Goal: Information Seeking & Learning: Learn about a topic

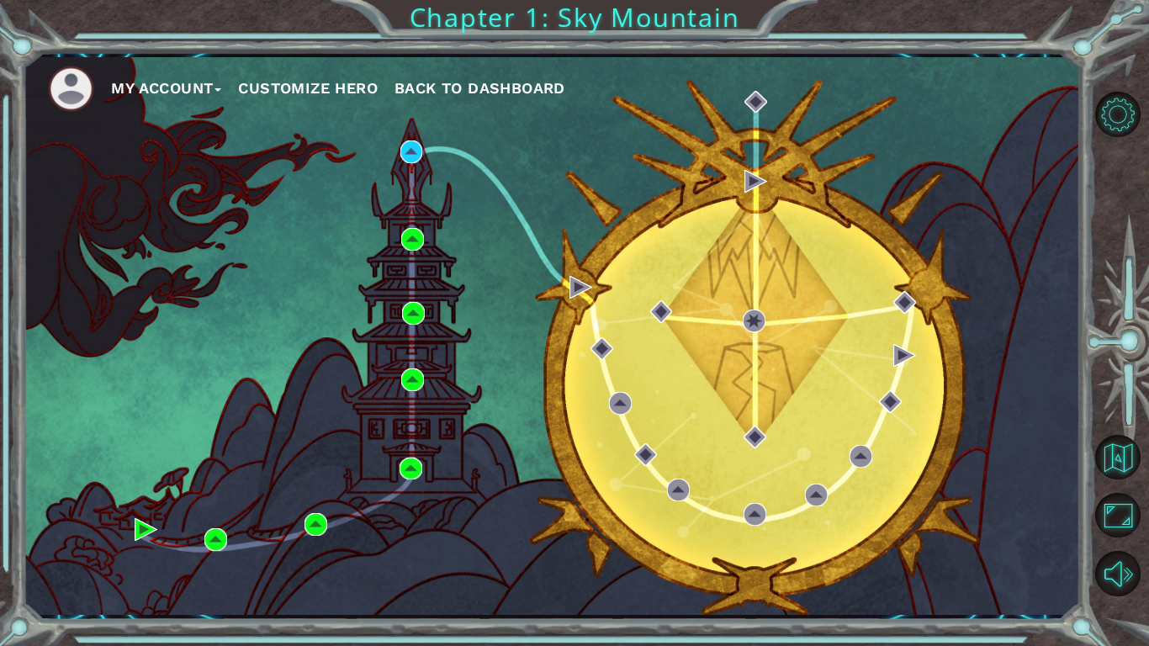
click at [198, 88] on button "My Account" at bounding box center [166, 88] width 110 height 25
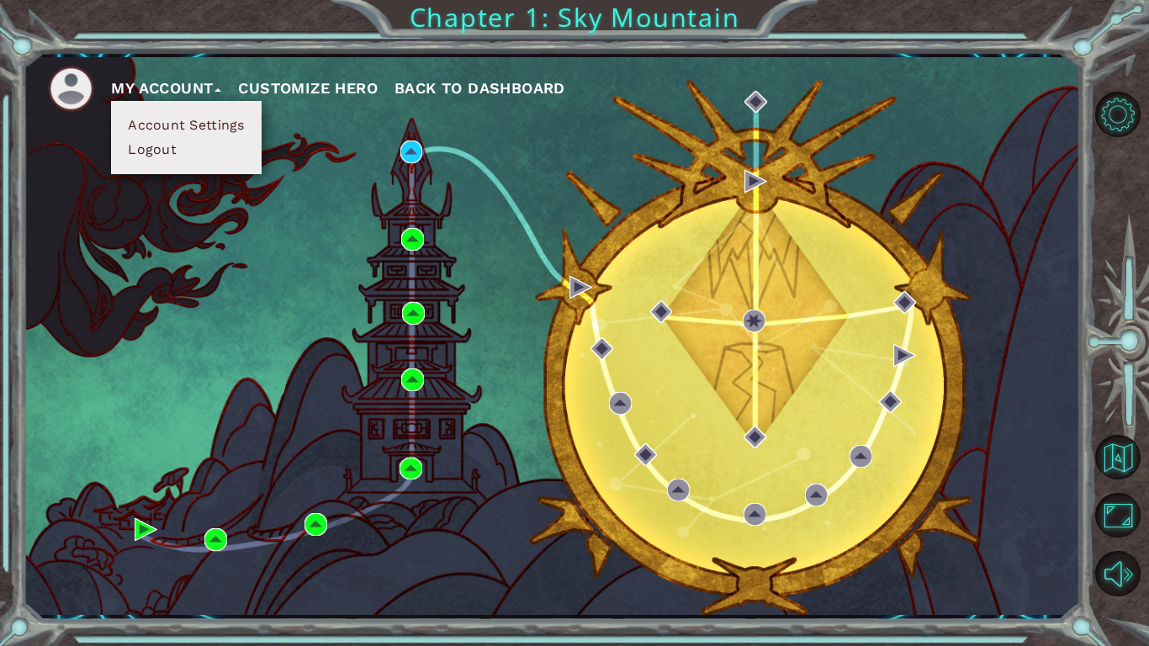
click at [196, 122] on button "Account Settings" at bounding box center [186, 125] width 126 height 18
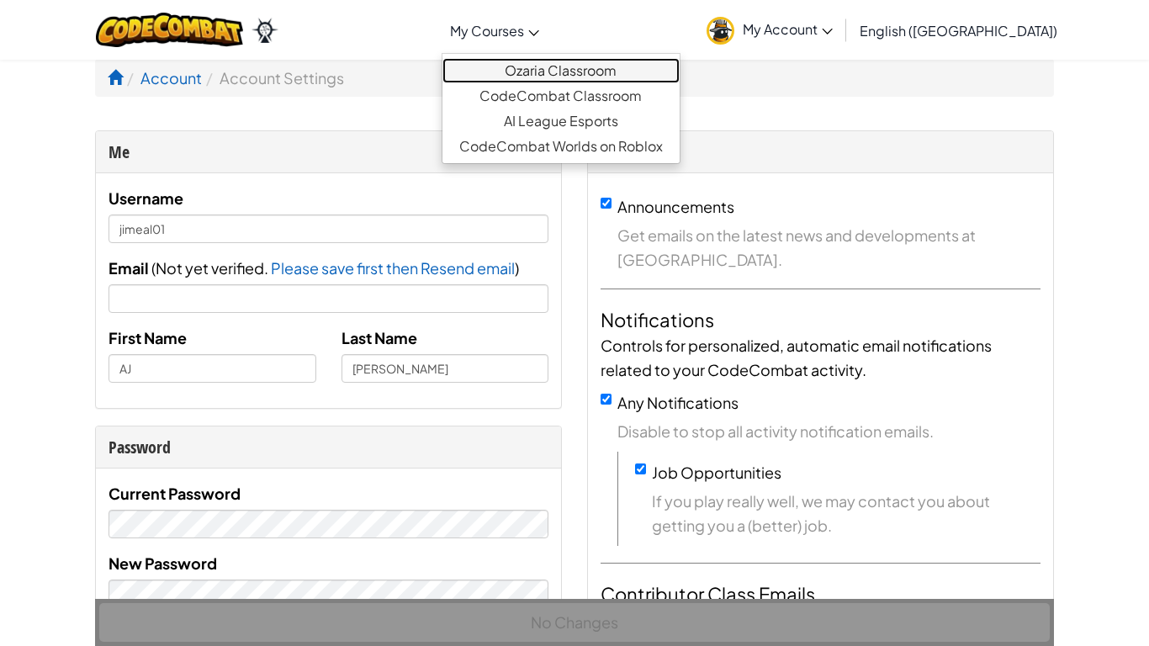
click at [594, 73] on link "Ozaria Classroom" at bounding box center [560, 70] width 237 height 25
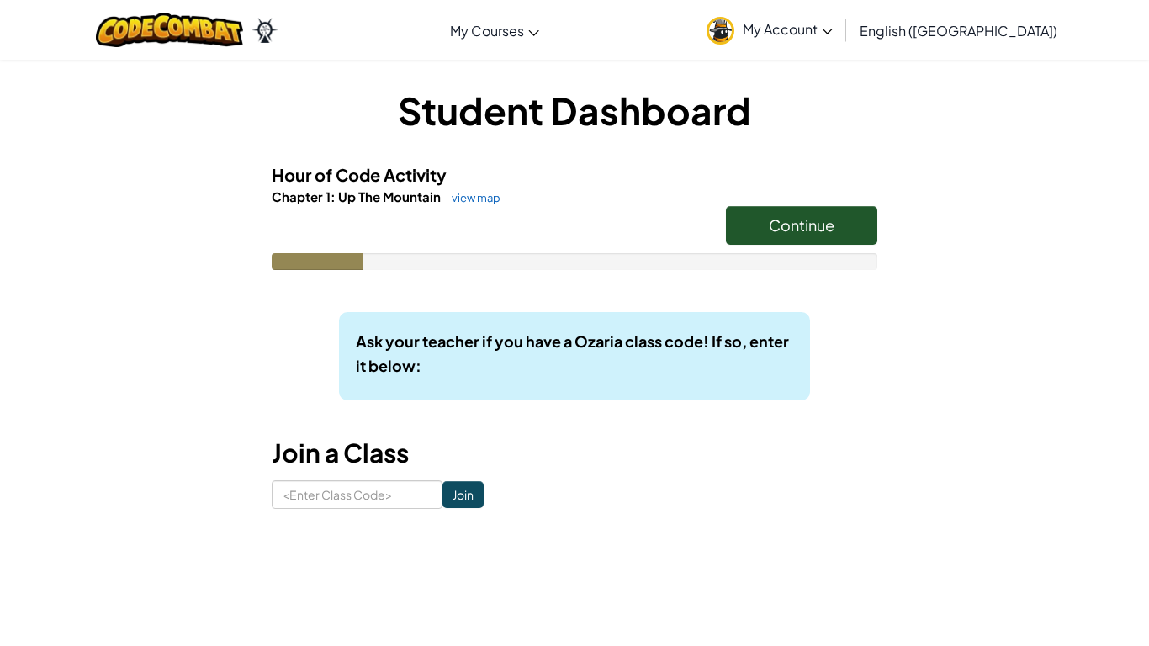
click at [761, 225] on link "Continue" at bounding box center [801, 225] width 151 height 39
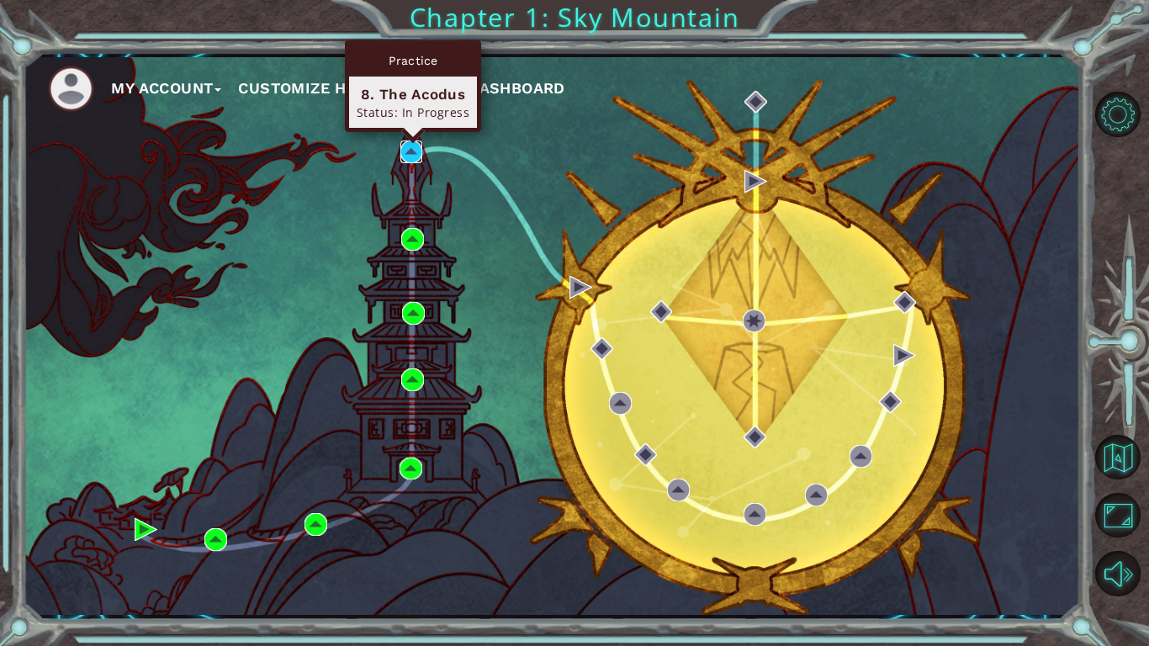
click at [413, 154] on img at bounding box center [411, 151] width 23 height 23
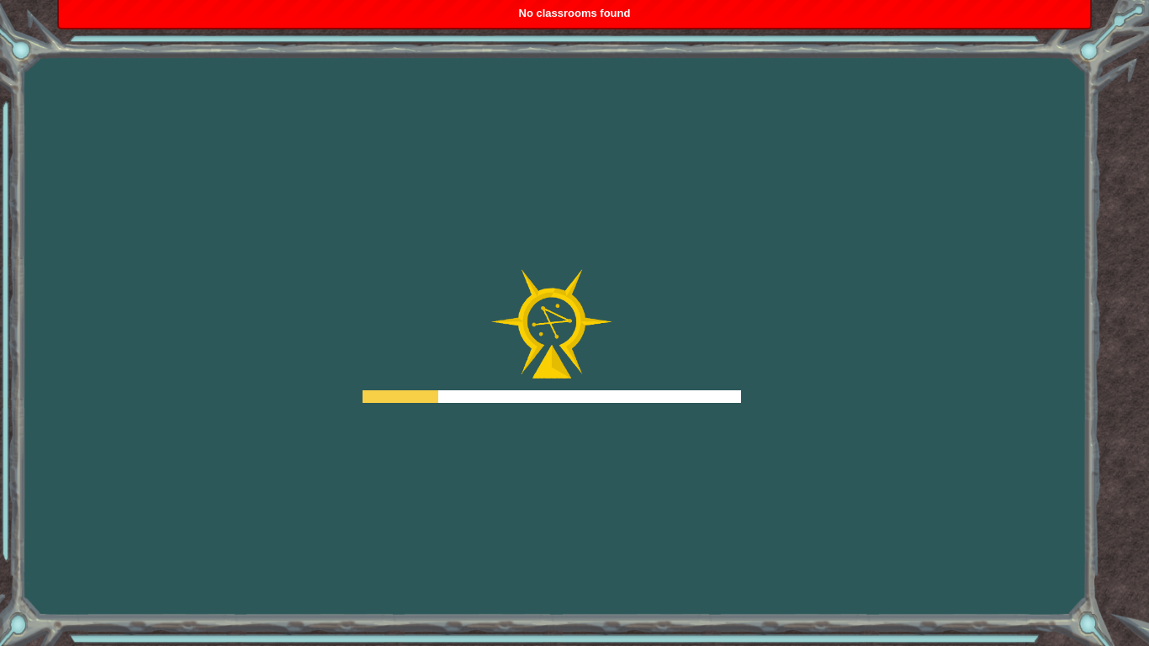
click at [685, 11] on div "No classrooms found" at bounding box center [574, 14] width 1030 height 28
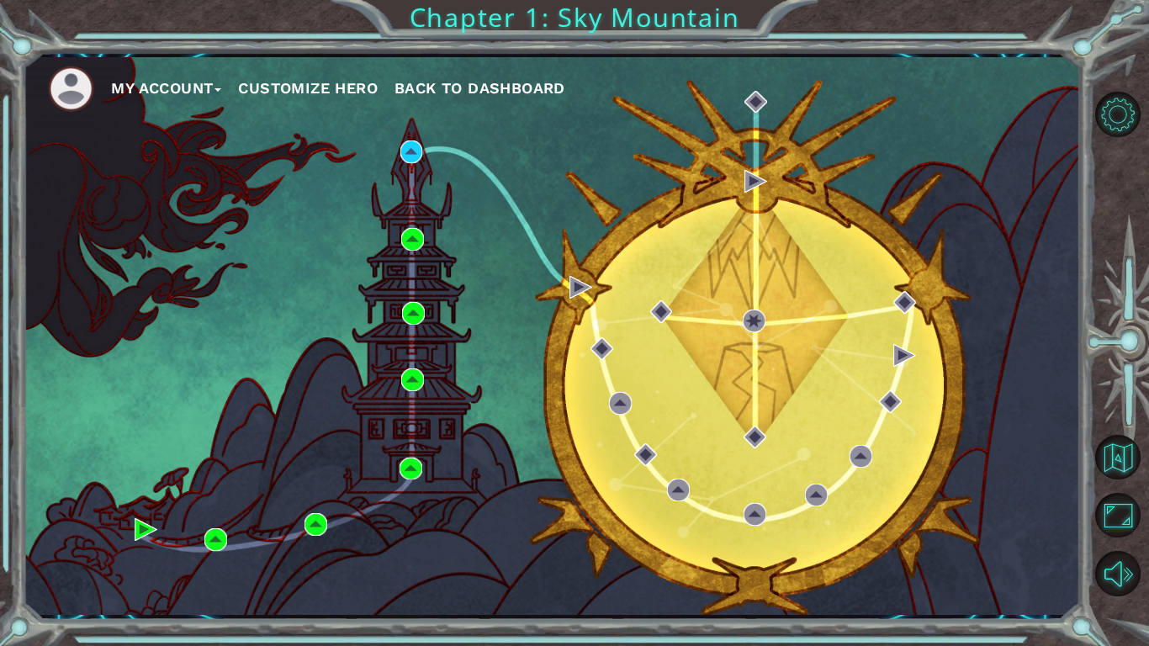
click at [449, 89] on span "Back to Dashboard" at bounding box center [479, 88] width 171 height 18
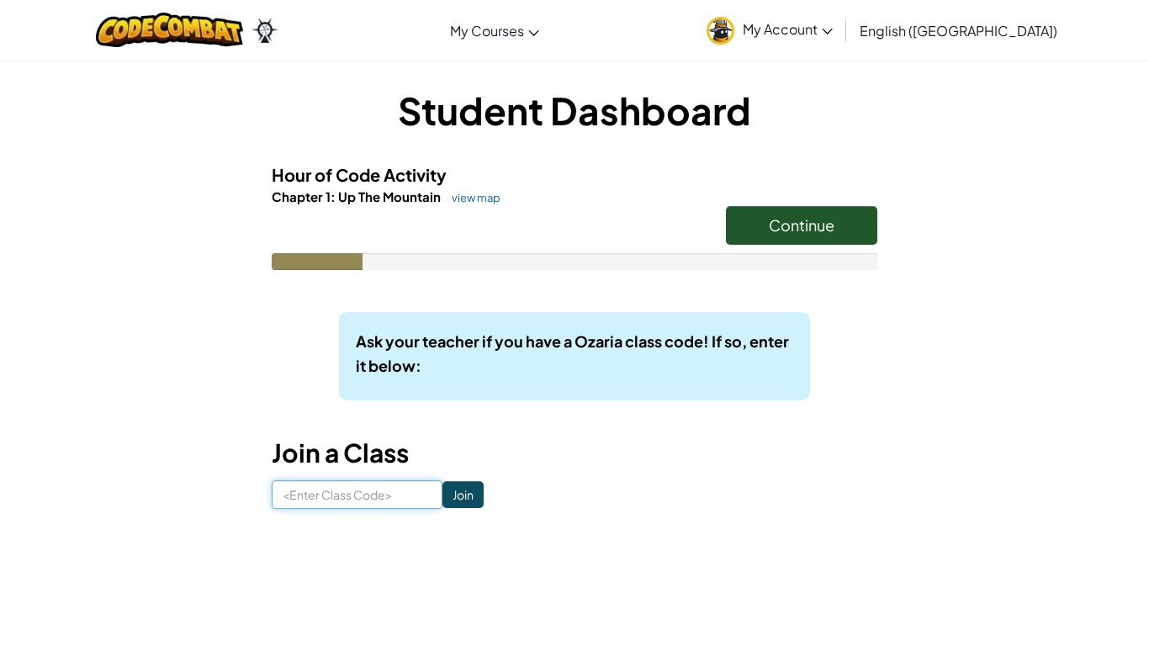
click at [369, 490] on input at bounding box center [357, 494] width 171 height 29
type input "SandShipHill"
click at [456, 501] on input "Join" at bounding box center [462, 494] width 41 height 27
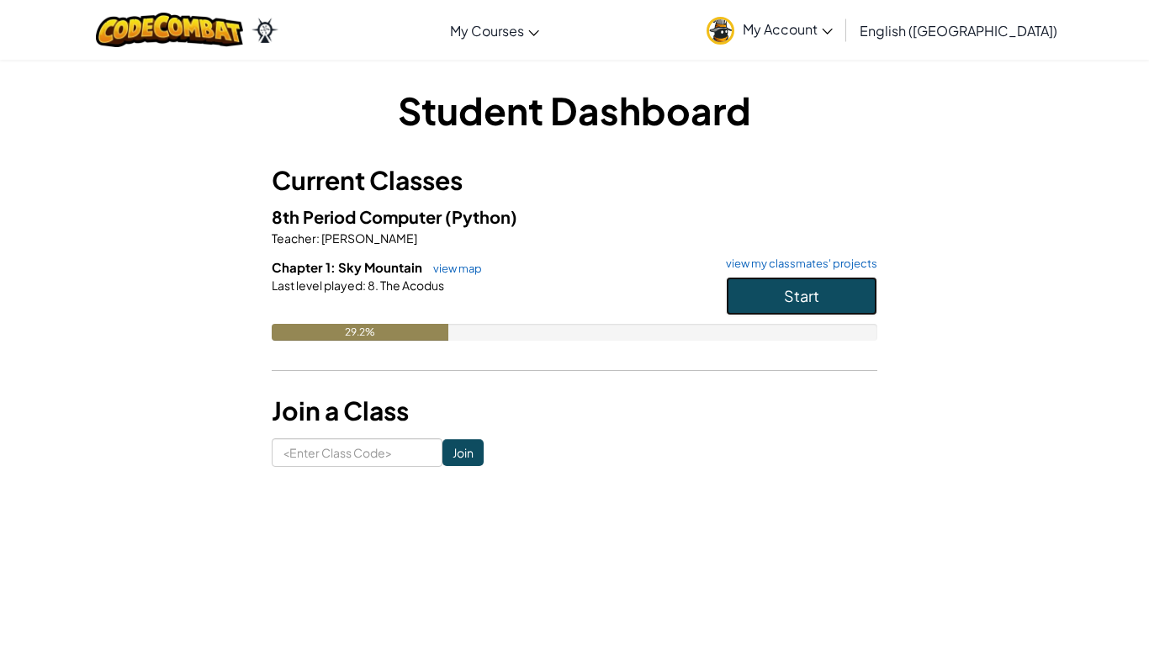
click at [784, 295] on span "Start" at bounding box center [801, 295] width 35 height 19
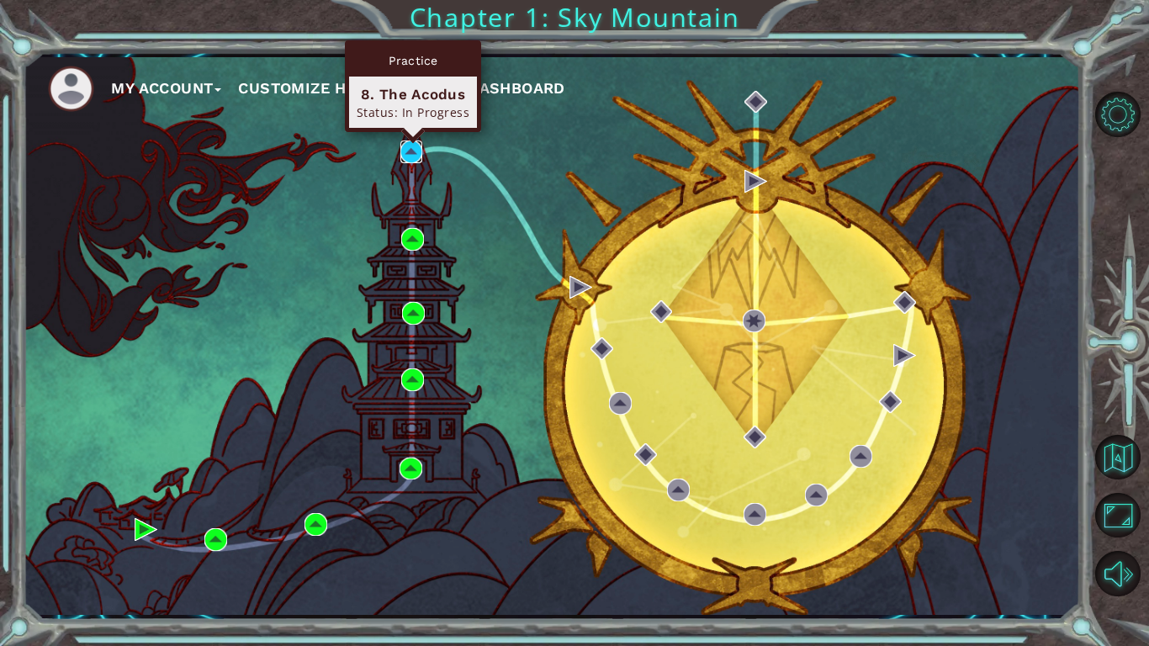
click at [419, 157] on img at bounding box center [411, 151] width 23 height 23
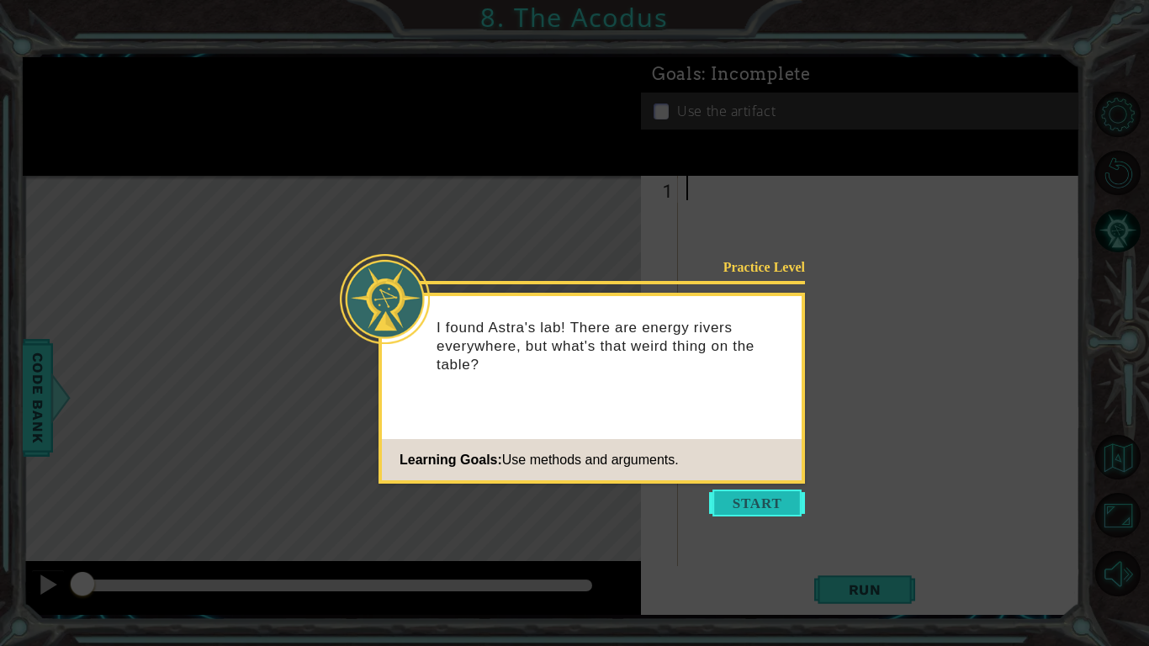
click at [734, 498] on button "Start" at bounding box center [757, 502] width 96 height 27
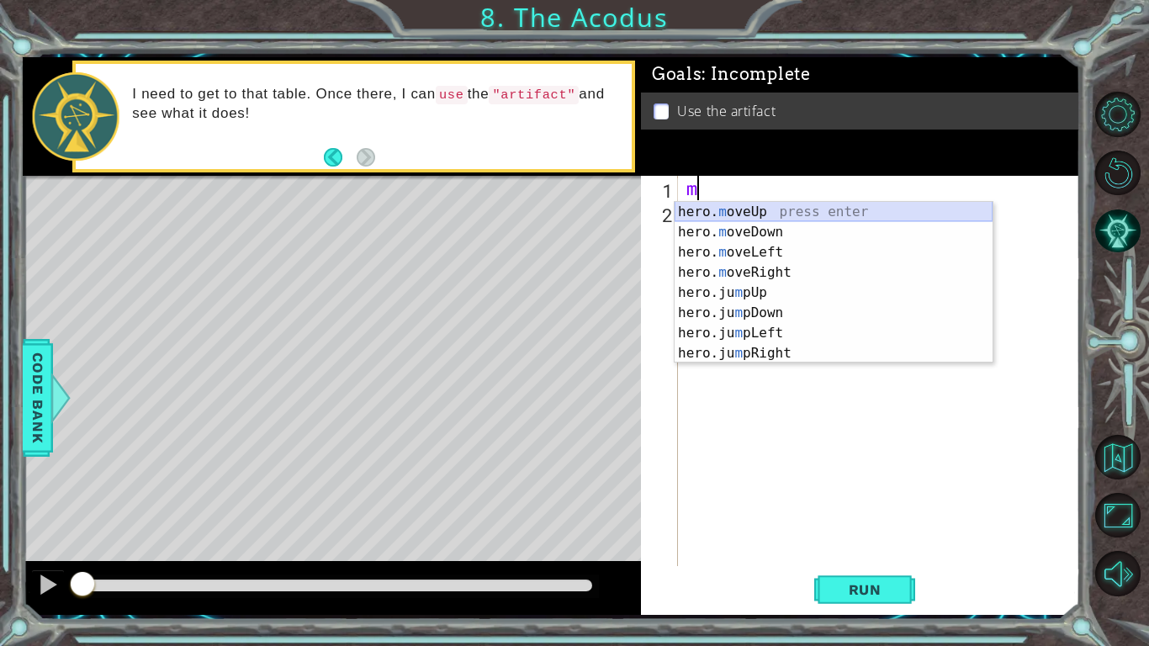
click at [738, 211] on div "hero. m oveUp press enter hero. m oveDown press enter hero. m oveLeft press ent…" at bounding box center [833, 303] width 318 height 202
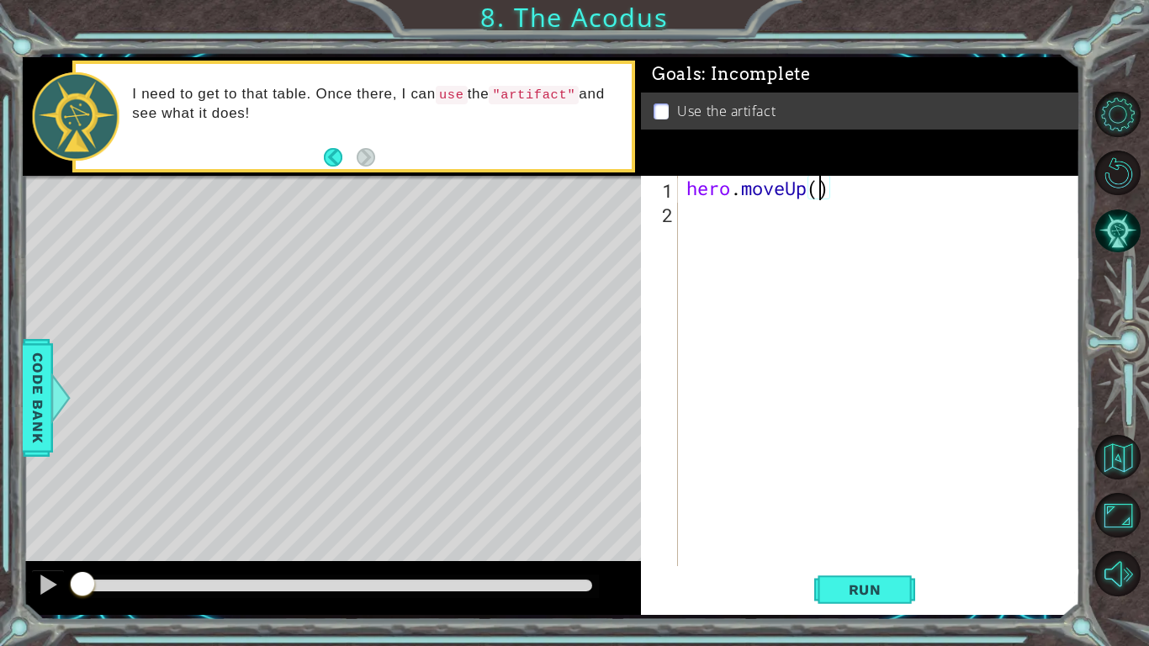
type textarea "hero.moveUp(2)"
click at [736, 213] on div "hero . moveUp ( 2 )" at bounding box center [883, 395] width 401 height 439
type textarea "he"
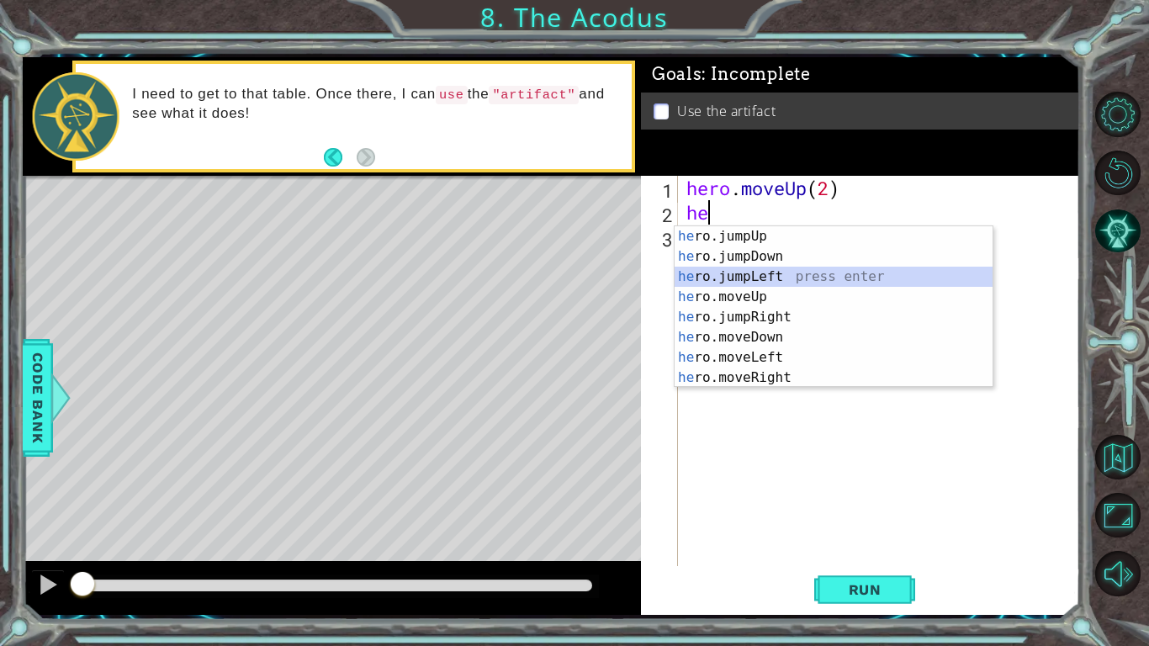
click at [762, 274] on div "he ro.jumpUp press enter he ro.jumpDown press enter he ro.jumpLeft press enter …" at bounding box center [833, 327] width 318 height 202
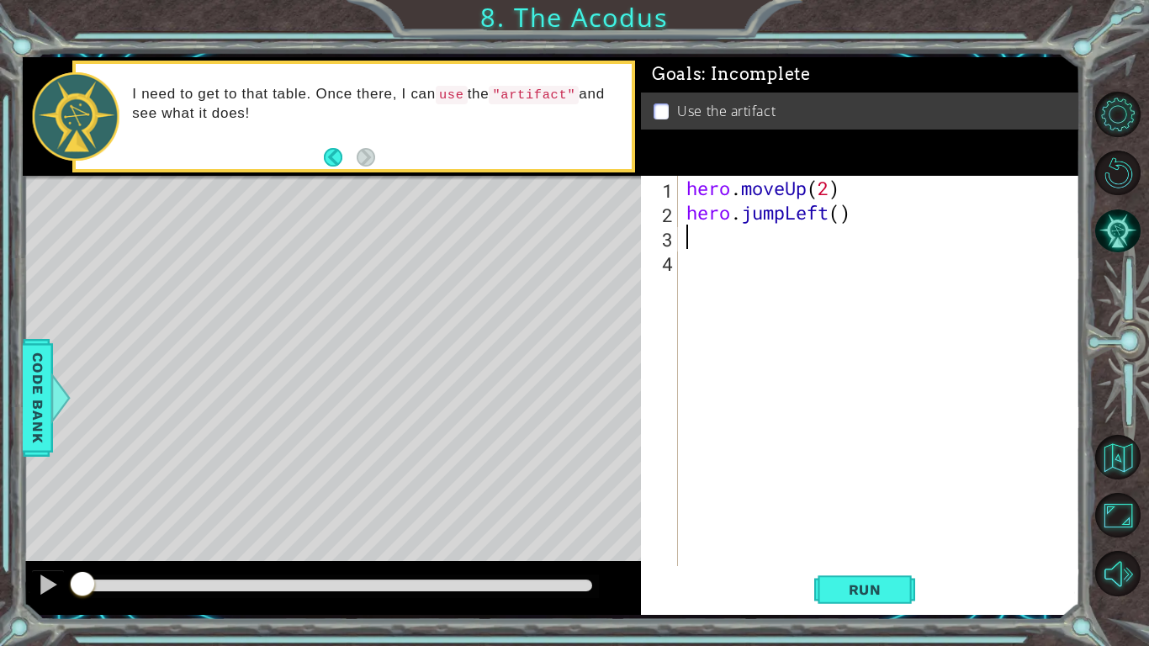
click at [779, 212] on div "hero . moveUp ( 2 ) hero . jumpLeft ( )" at bounding box center [883, 395] width 401 height 439
click at [784, 213] on div "hero . moveUp ( 2 ) hero . jumpLeft ( )" at bounding box center [883, 395] width 401 height 439
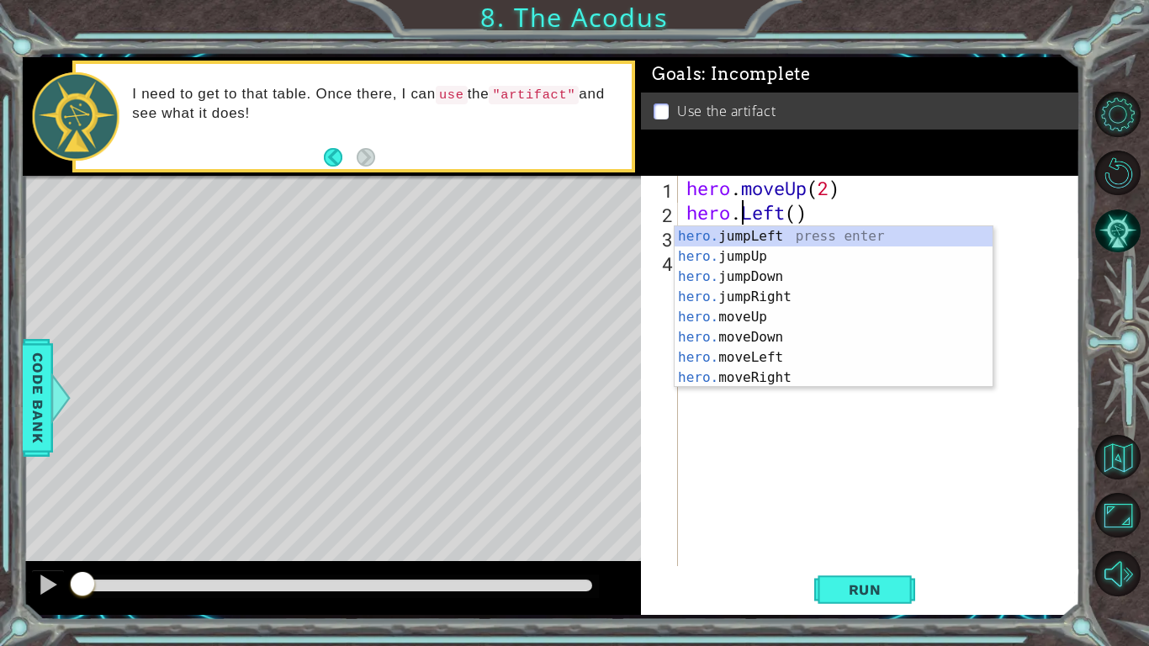
scroll to position [0, 3]
click at [793, 277] on div "hero.m oveUp press enter hero.m oveDown press enter hero.m oveLeft press enter …" at bounding box center [833, 327] width 318 height 202
type textarea "hero.moveLeft(1)"
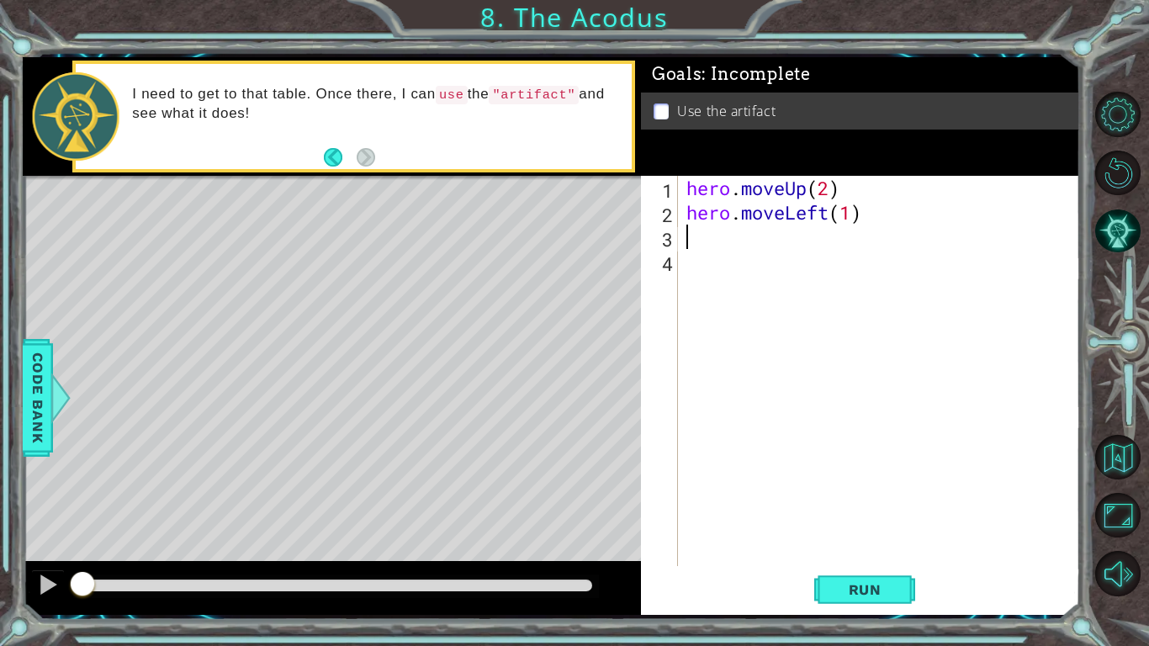
click at [767, 246] on div "hero . moveUp ( 2 ) hero . moveLeft ( 1 )" at bounding box center [883, 395] width 401 height 439
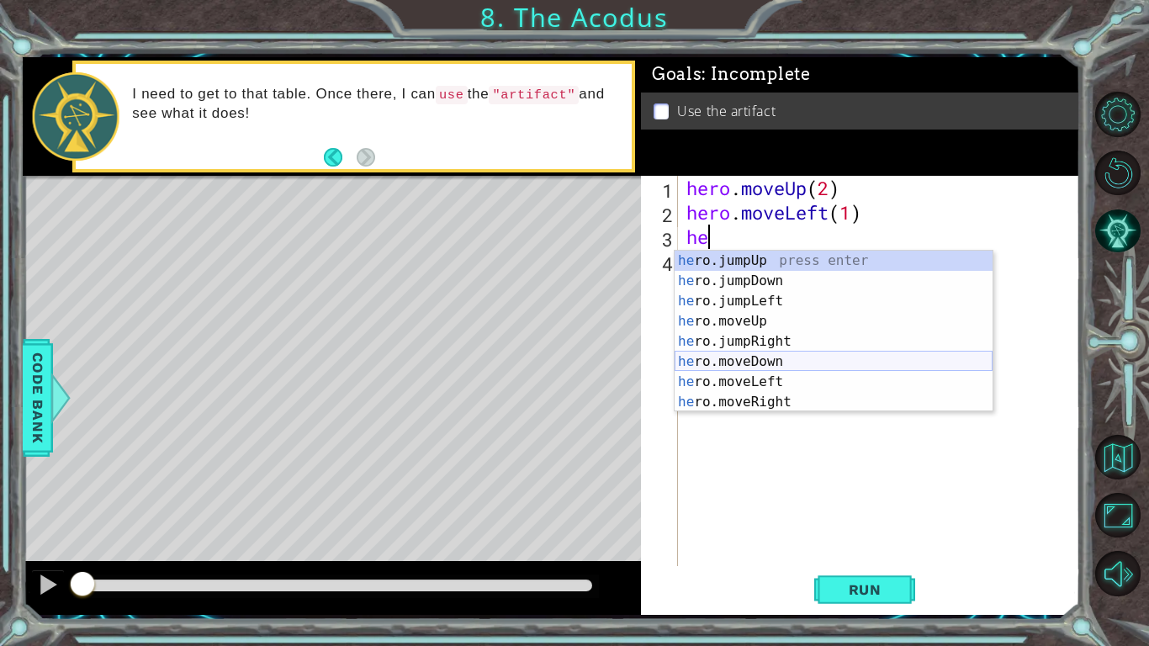
click at [819, 359] on div "he ro.jumpUp press enter he ro.jumpDown press enter he ro.jumpLeft press enter …" at bounding box center [833, 352] width 318 height 202
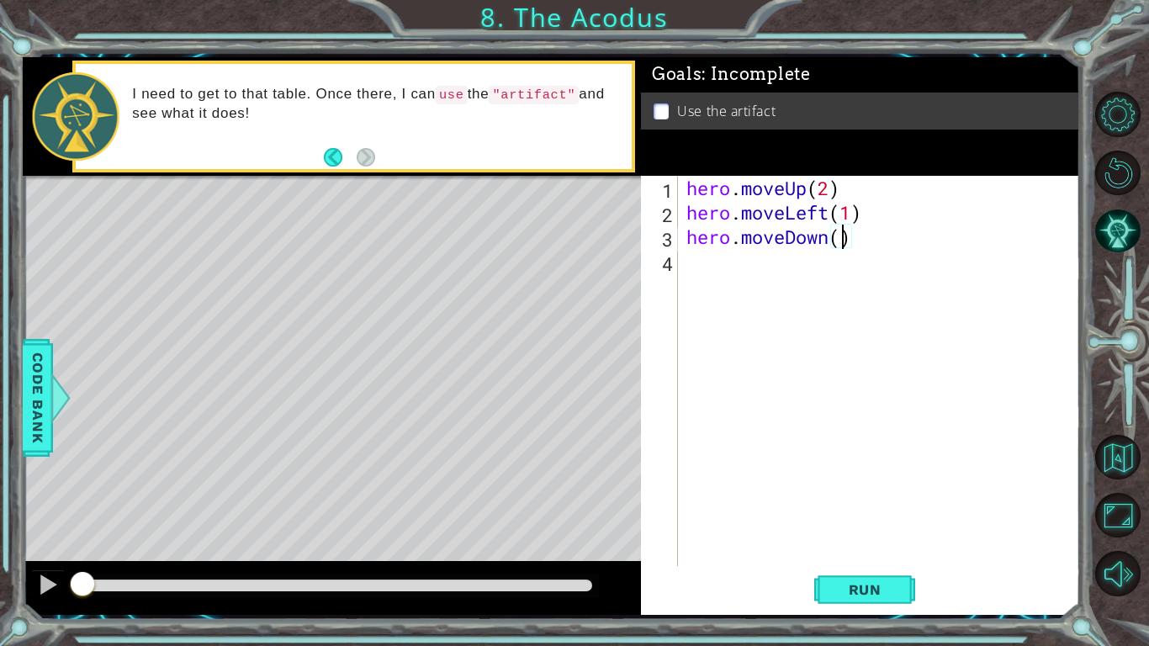
type textarea "hero.moveDown(2)"
click at [741, 258] on div "hero . moveUp ( 2 ) hero . moveLeft ( 1 ) hero . moveDown ( 2 )" at bounding box center [883, 395] width 401 height 439
type textarea "j"
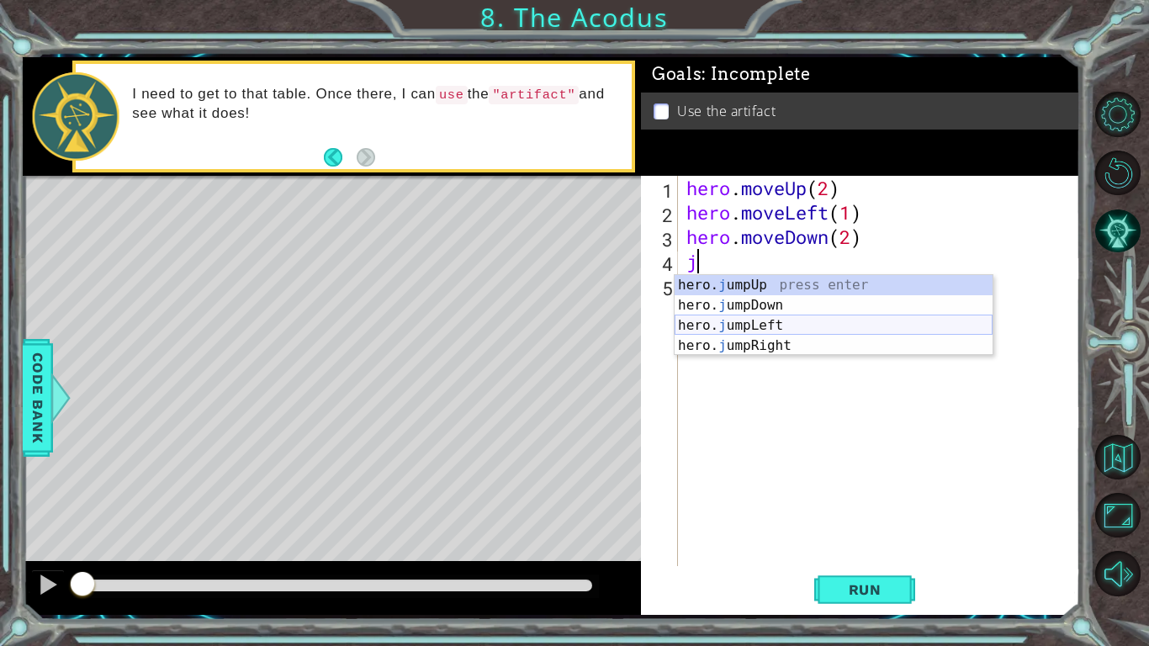
click at [769, 327] on div "hero. j umpUp press enter hero. j umpDown press enter hero. j umpLeft press ent…" at bounding box center [833, 335] width 318 height 121
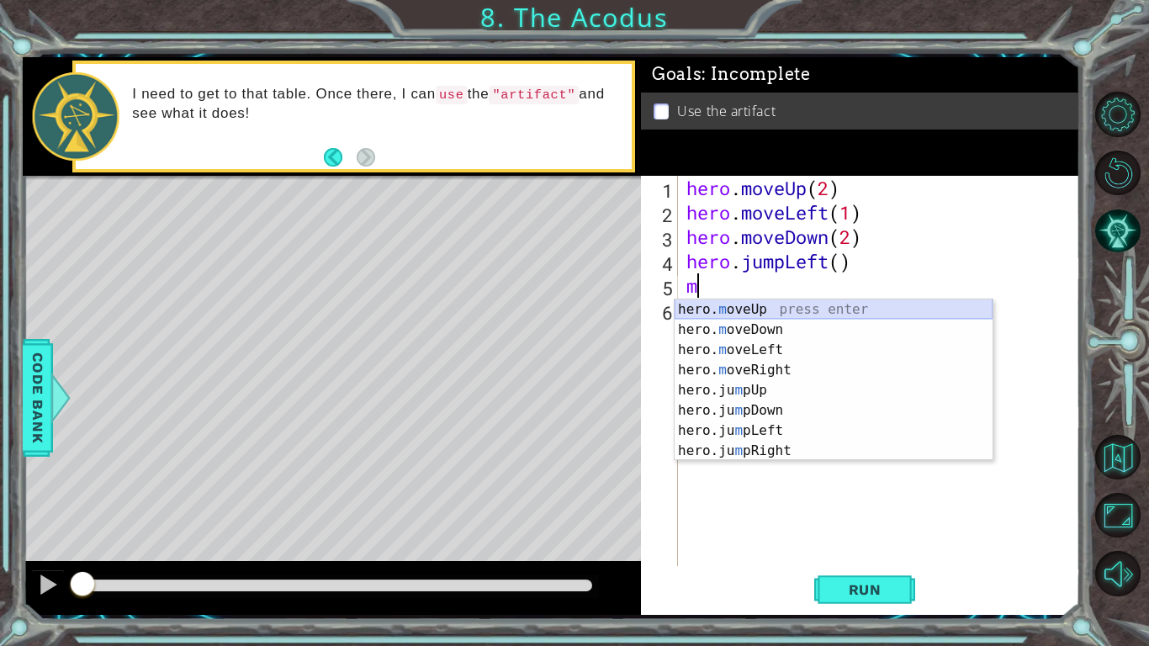
click at [753, 309] on div "hero. m oveUp press enter hero. m oveDown press enter hero. m oveLeft press ent…" at bounding box center [833, 400] width 318 height 202
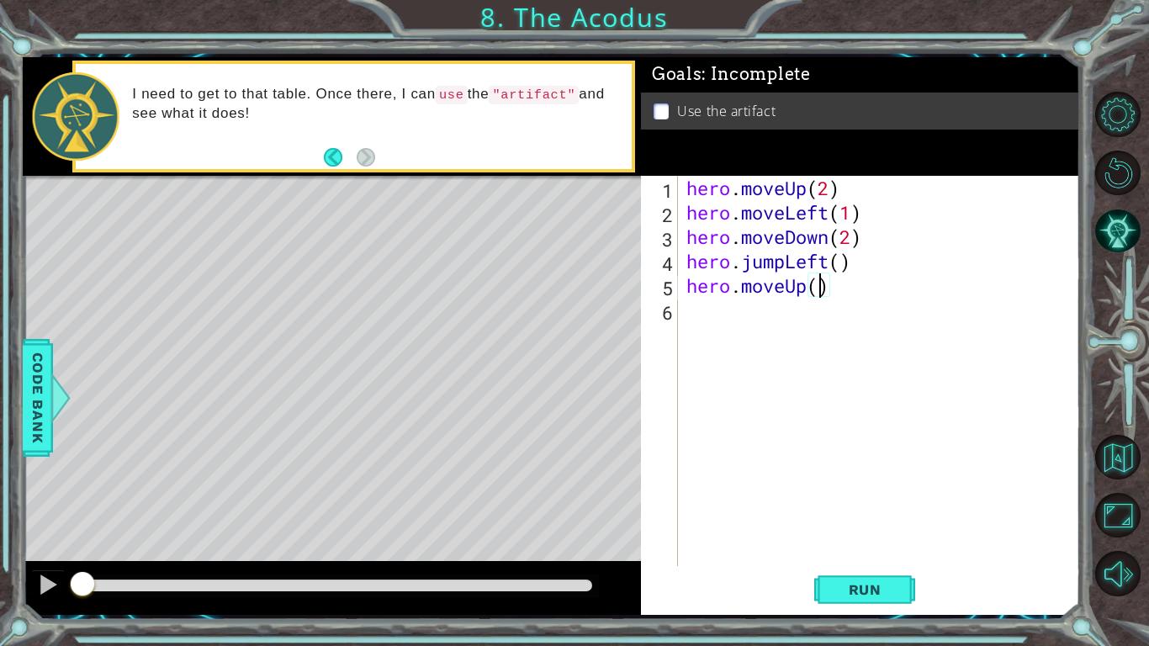
type textarea "hero.moveUp(2)"
click at [744, 308] on div "hero . moveUp ( 2 ) hero . moveLeft ( 1 ) hero . moveDown ( 2 ) hero . jumpLeft…" at bounding box center [883, 395] width 401 height 439
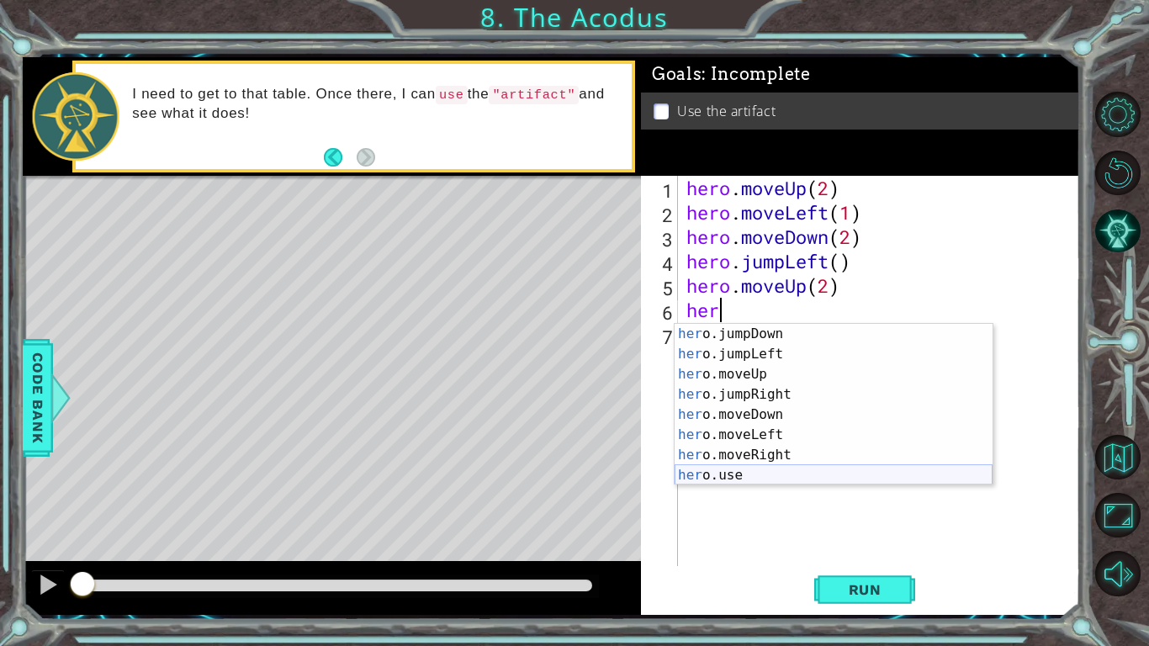
scroll to position [20, 0]
click at [789, 463] on div "her o.jumpDown press enter her o.jumpLeft press enter her o.moveUp press enter …" at bounding box center [833, 425] width 318 height 202
type textarea "hero.moveRight(1)"
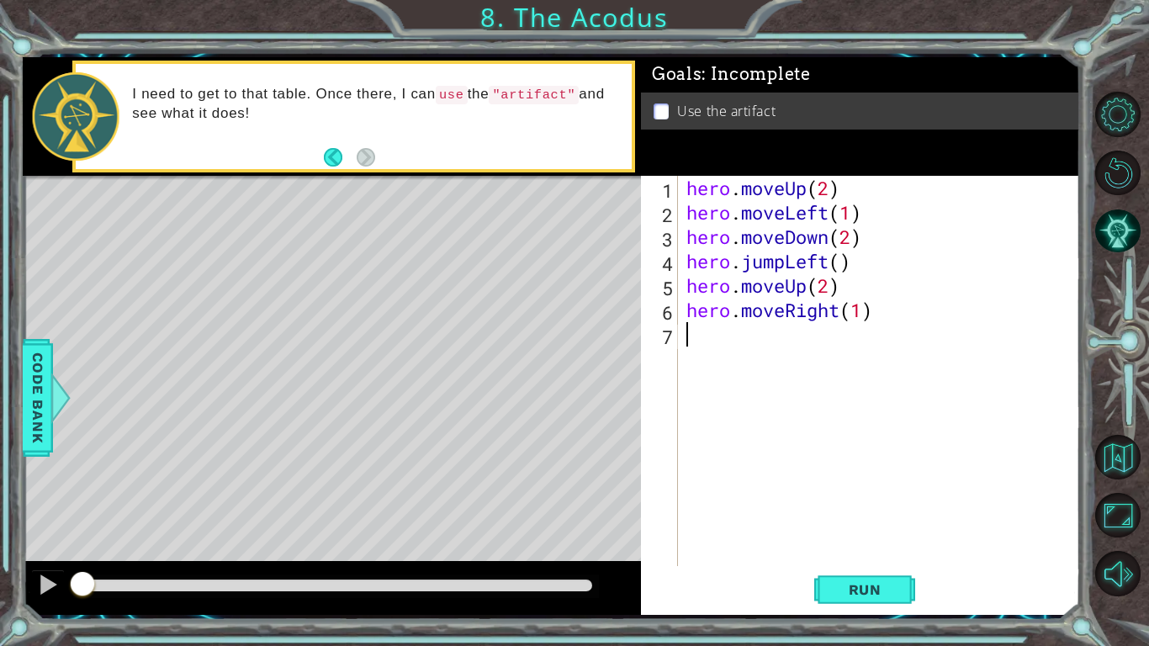
click at [711, 339] on div "hero . moveUp ( 2 ) hero . moveLeft ( 1 ) hero . moveDown ( 2 ) hero . jumpLeft…" at bounding box center [883, 395] width 401 height 439
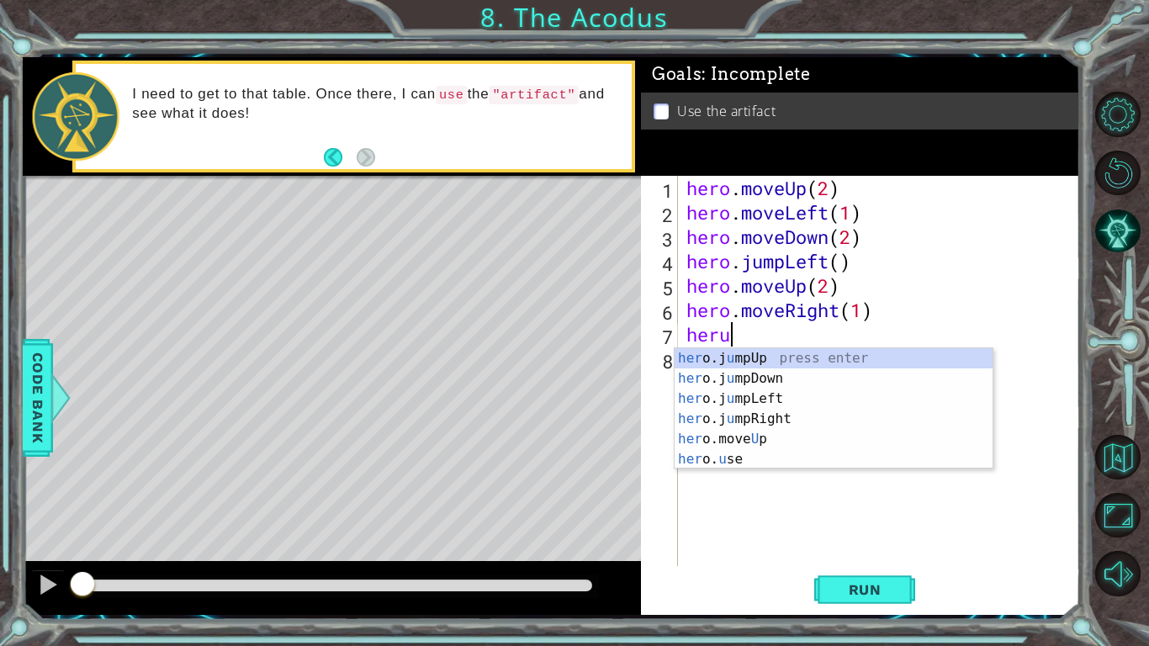
scroll to position [0, 1]
click at [737, 466] on div "her o.j u mpUp press enter her o.j u mpDown press enter her o.j u mpLeft press …" at bounding box center [833, 428] width 318 height 161
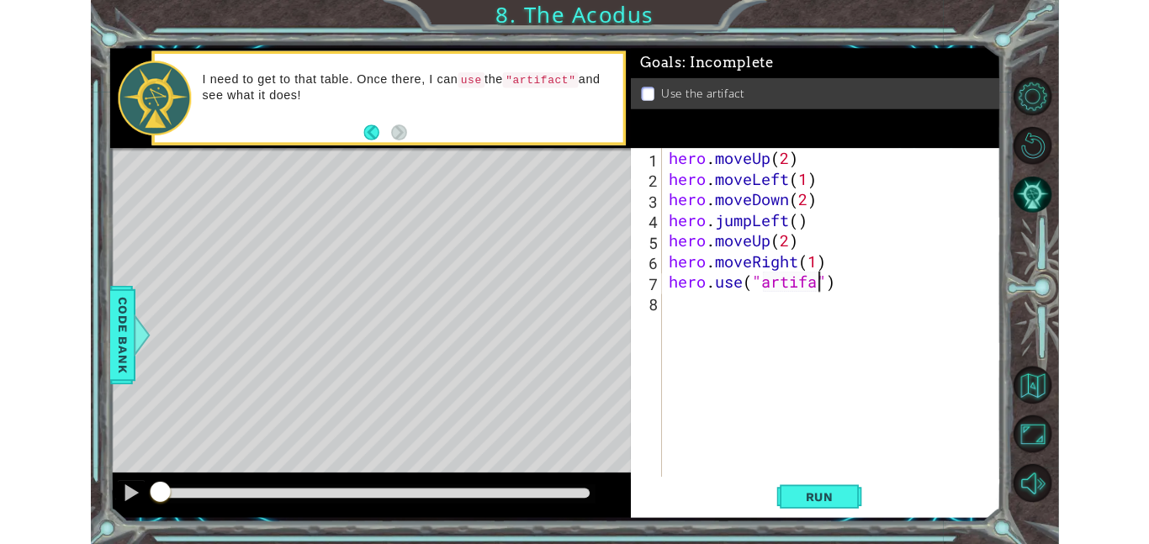
scroll to position [0, 8]
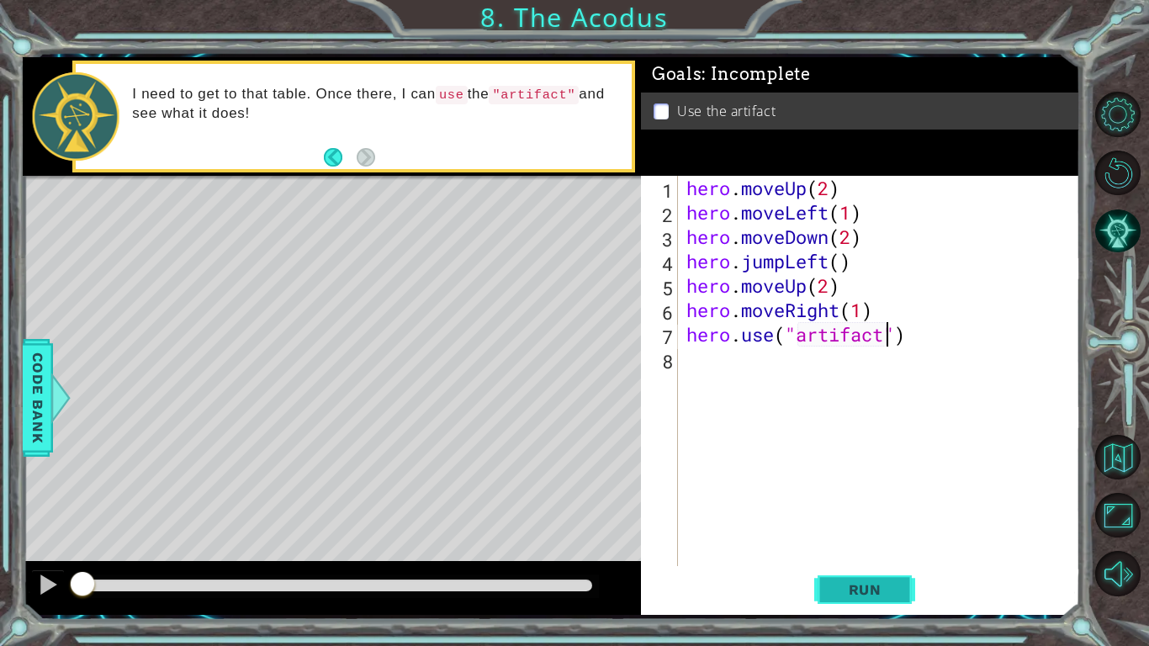
type textarea "hero.use("artifact")"
click at [866, 594] on span "Run" at bounding box center [865, 589] width 66 height 17
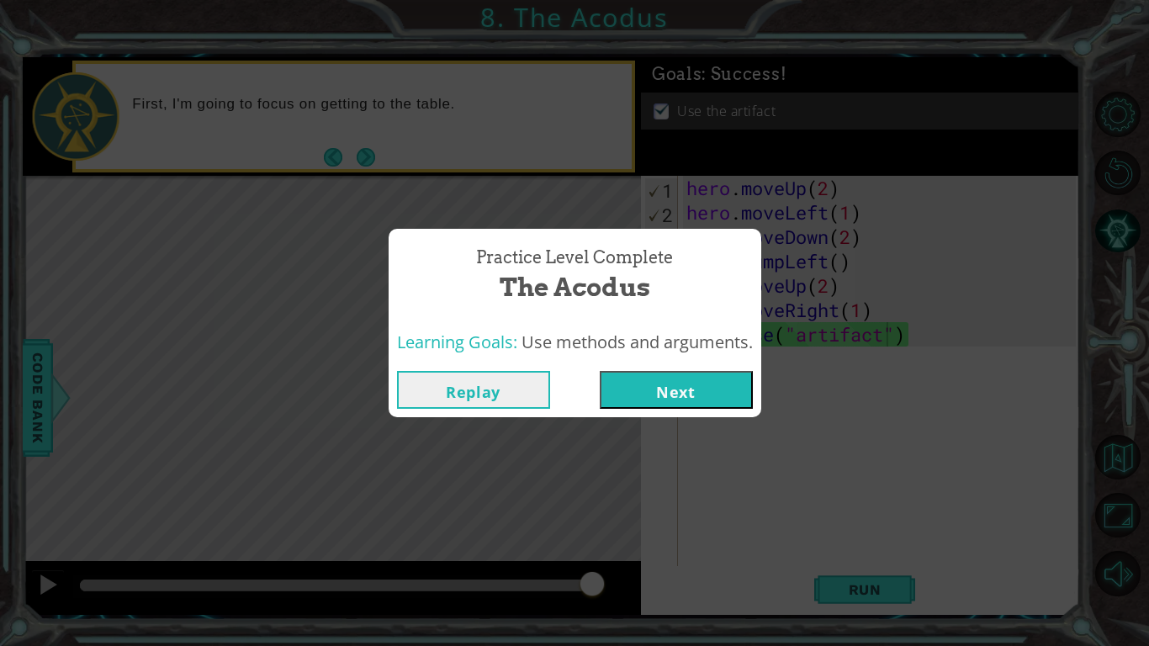
click at [706, 395] on button "Next" at bounding box center [676, 390] width 153 height 38
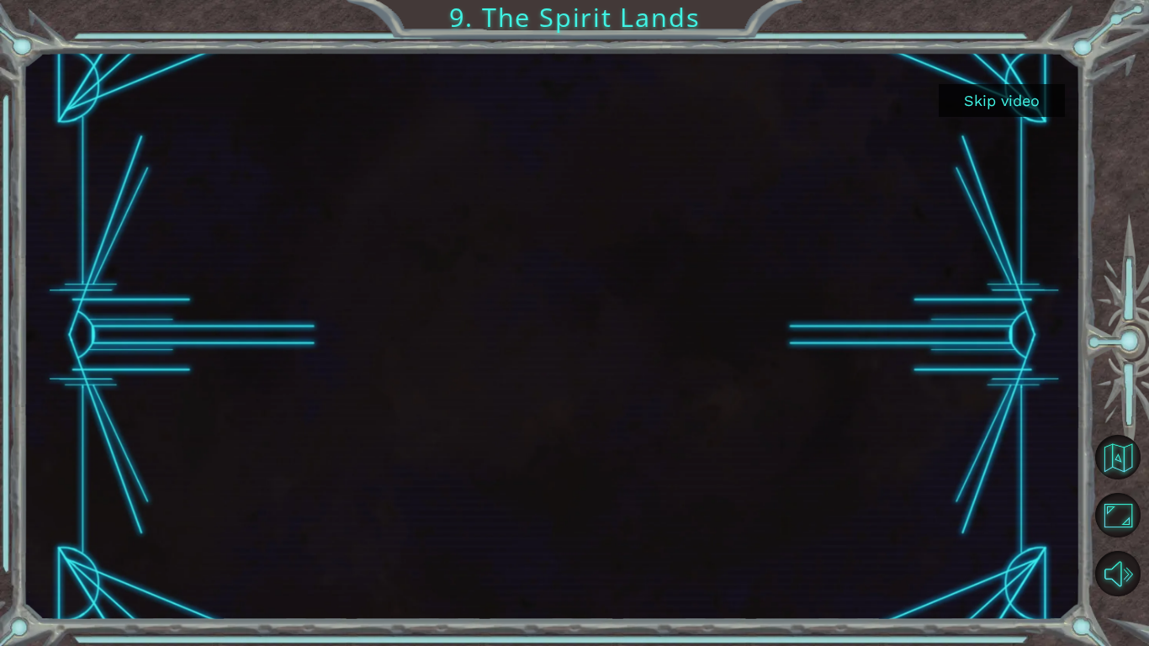
click at [988, 103] on button "Skip video" at bounding box center [1001, 100] width 126 height 33
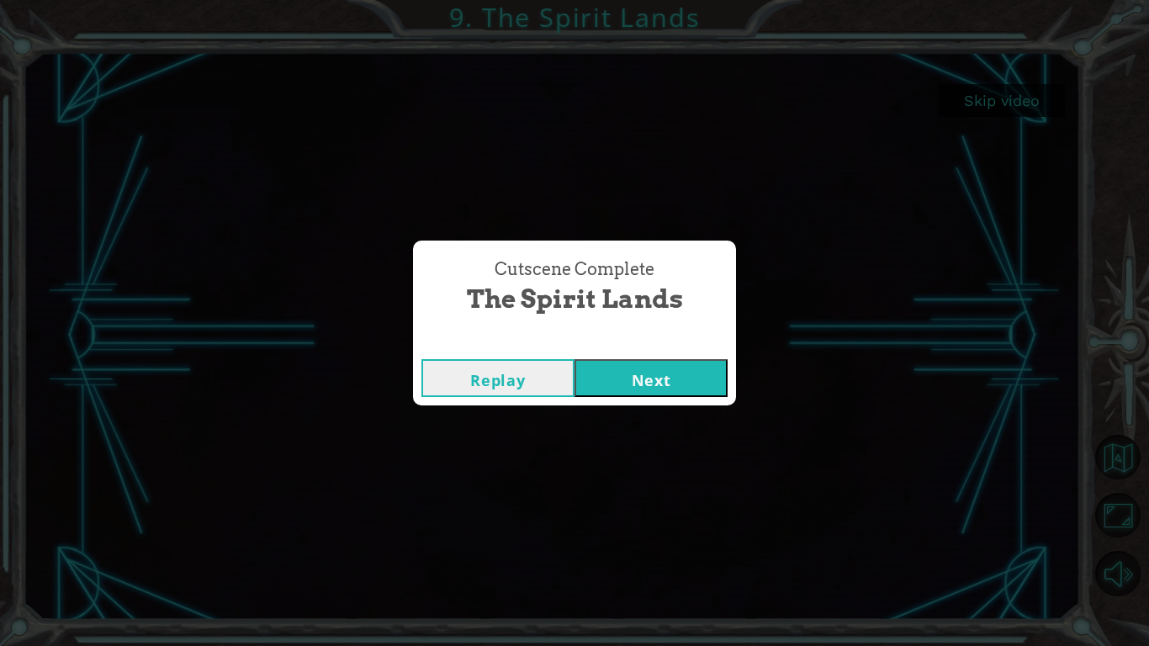
click at [600, 385] on button "Next" at bounding box center [650, 378] width 153 height 38
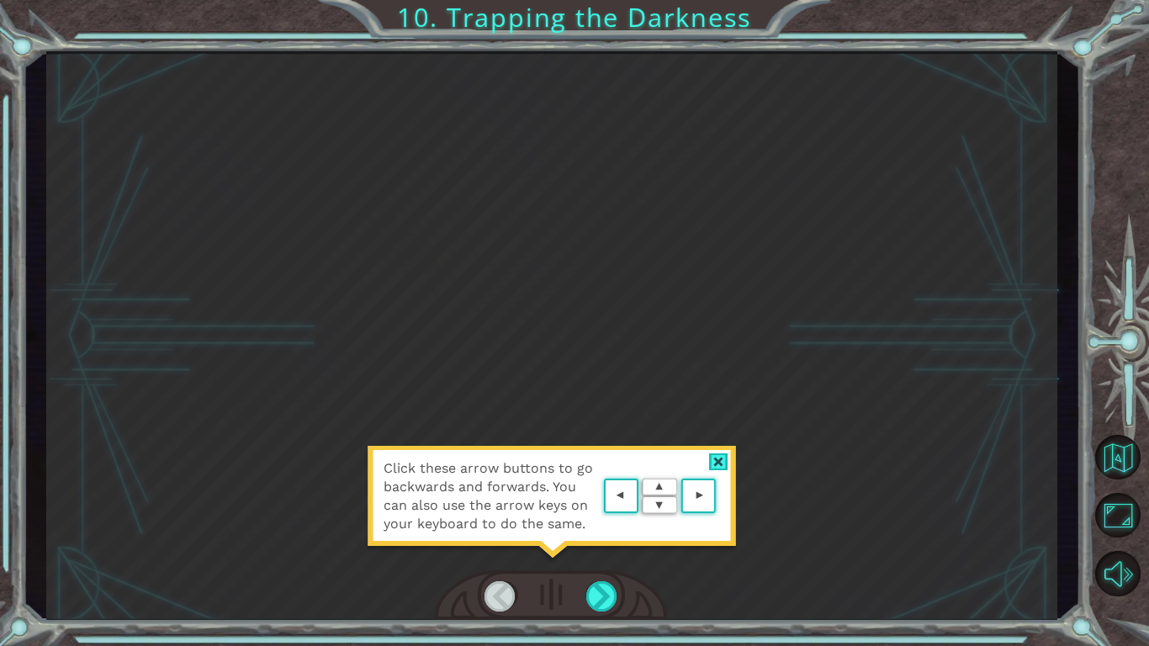
click at [720, 496] on area at bounding box center [720, 496] width 0 height 0
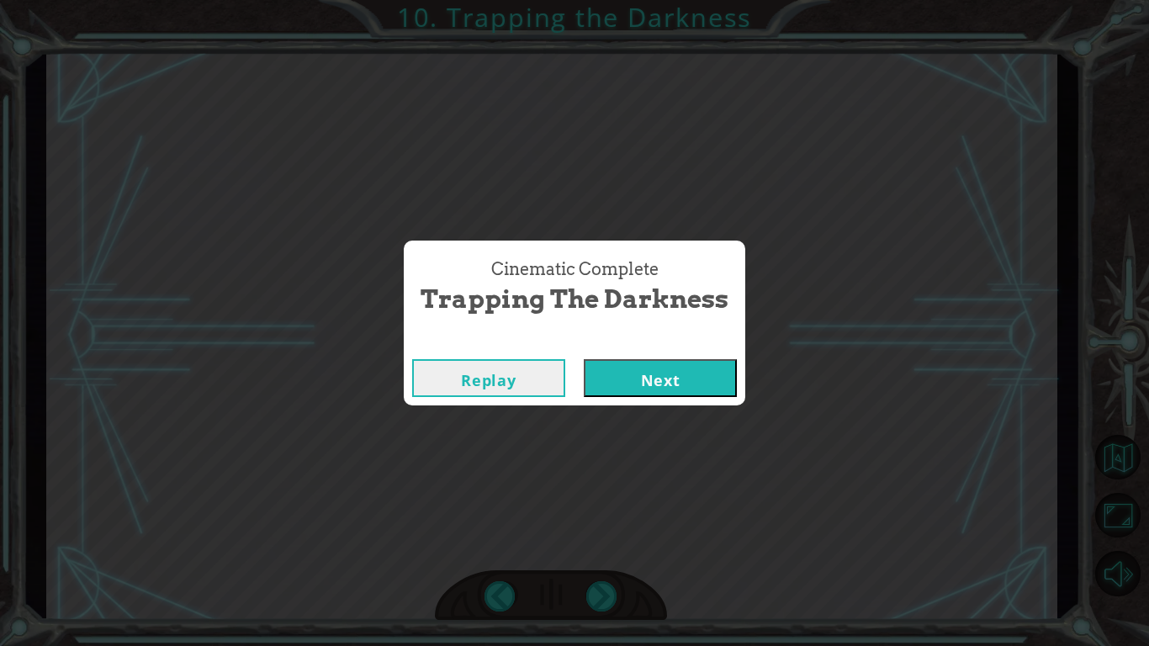
click at [629, 371] on button "Next" at bounding box center [660, 378] width 153 height 38
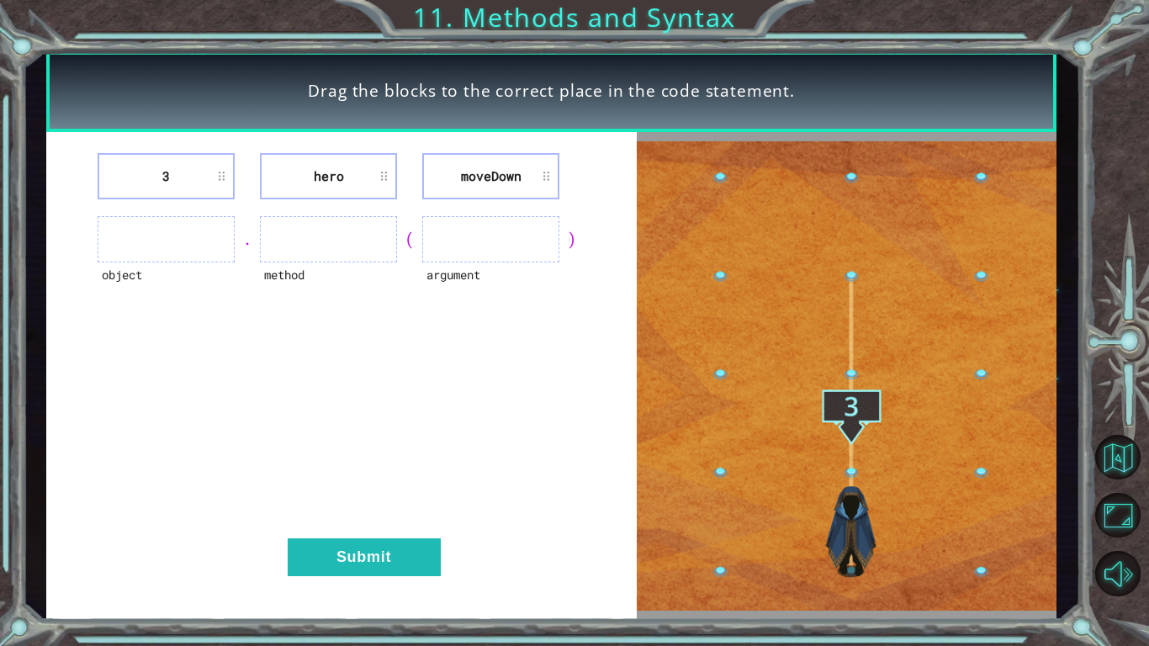
click at [177, 174] on li "3" at bounding box center [166, 176] width 137 height 46
click at [202, 225] on ul at bounding box center [166, 239] width 137 height 46
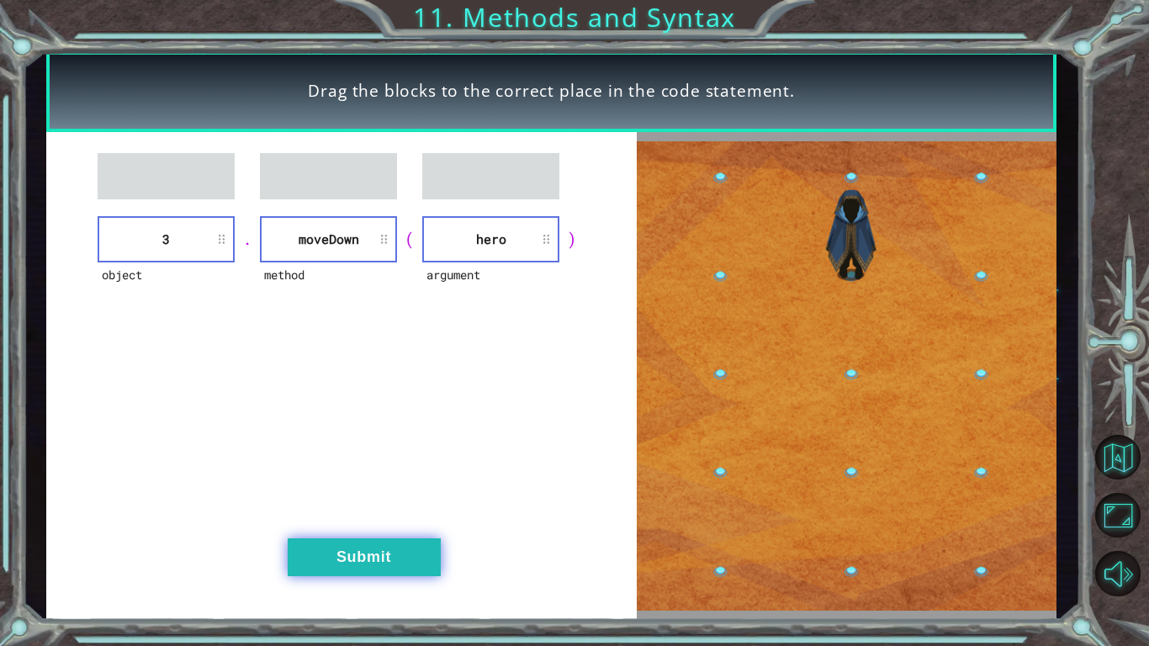
click at [366, 563] on button "Submit" at bounding box center [364, 557] width 153 height 38
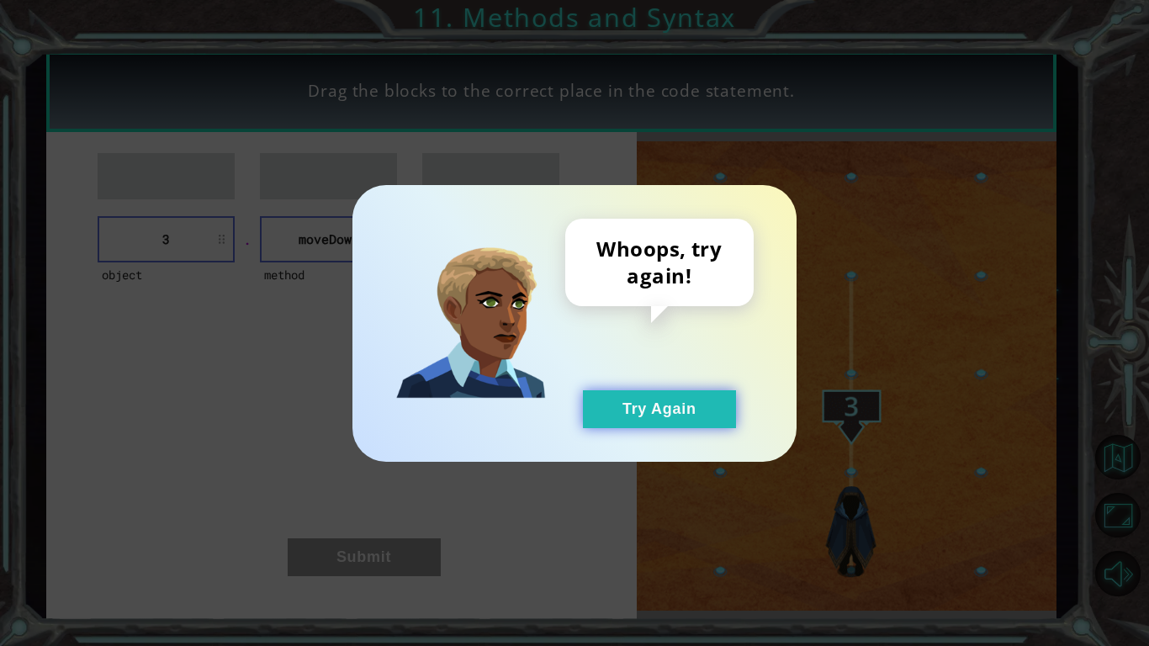
click at [686, 415] on button "Try Again" at bounding box center [659, 409] width 153 height 38
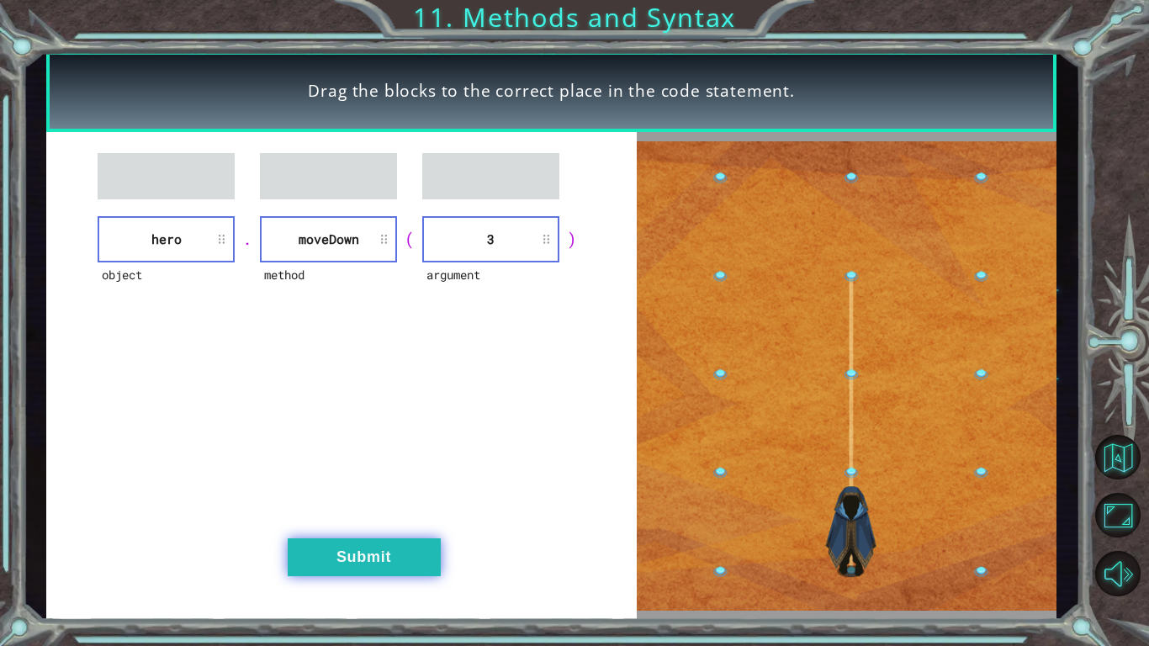
click at [357, 563] on button "Submit" at bounding box center [364, 557] width 153 height 38
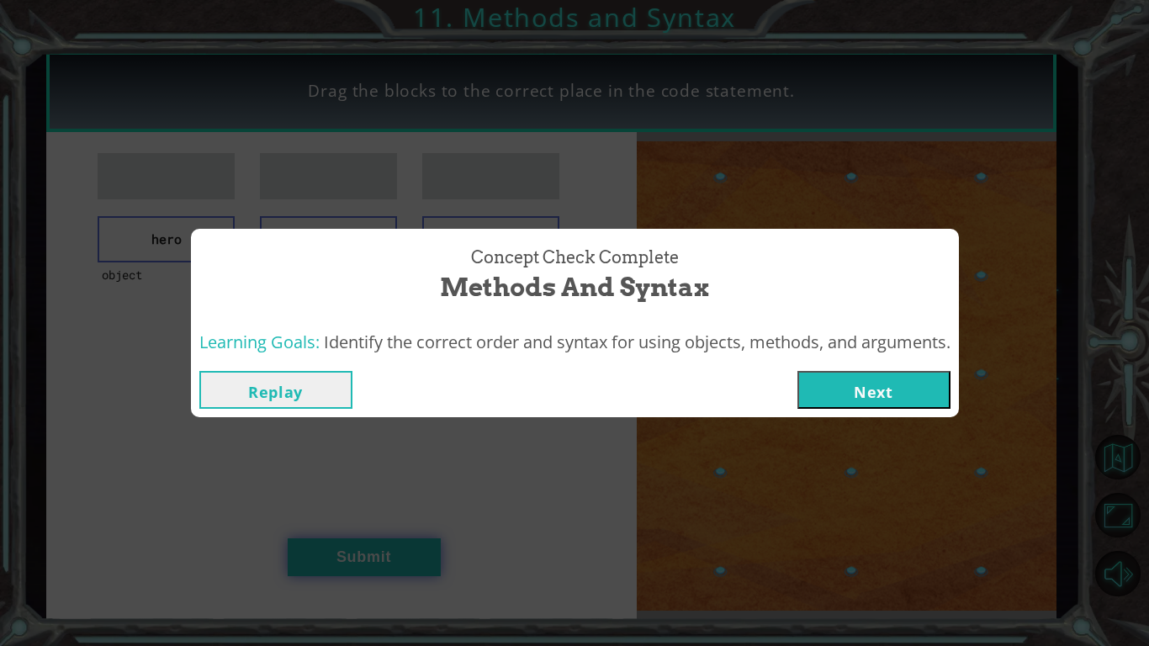
click at [913, 404] on button "Next" at bounding box center [873, 390] width 153 height 38
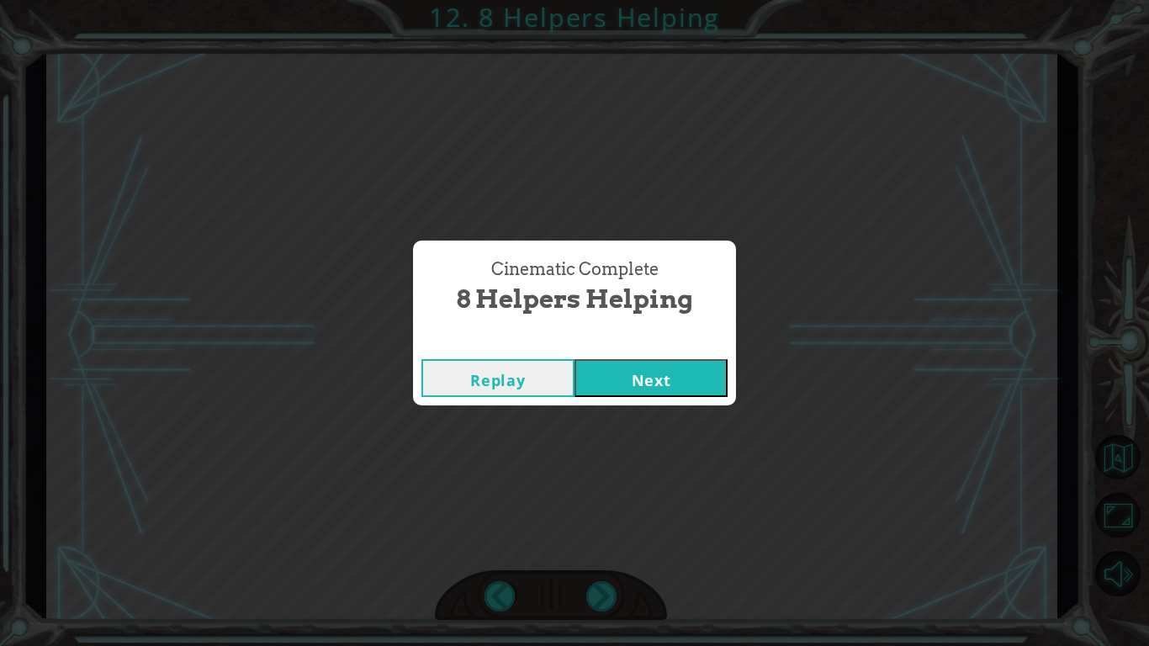
click at [635, 386] on button "Next" at bounding box center [650, 378] width 153 height 38
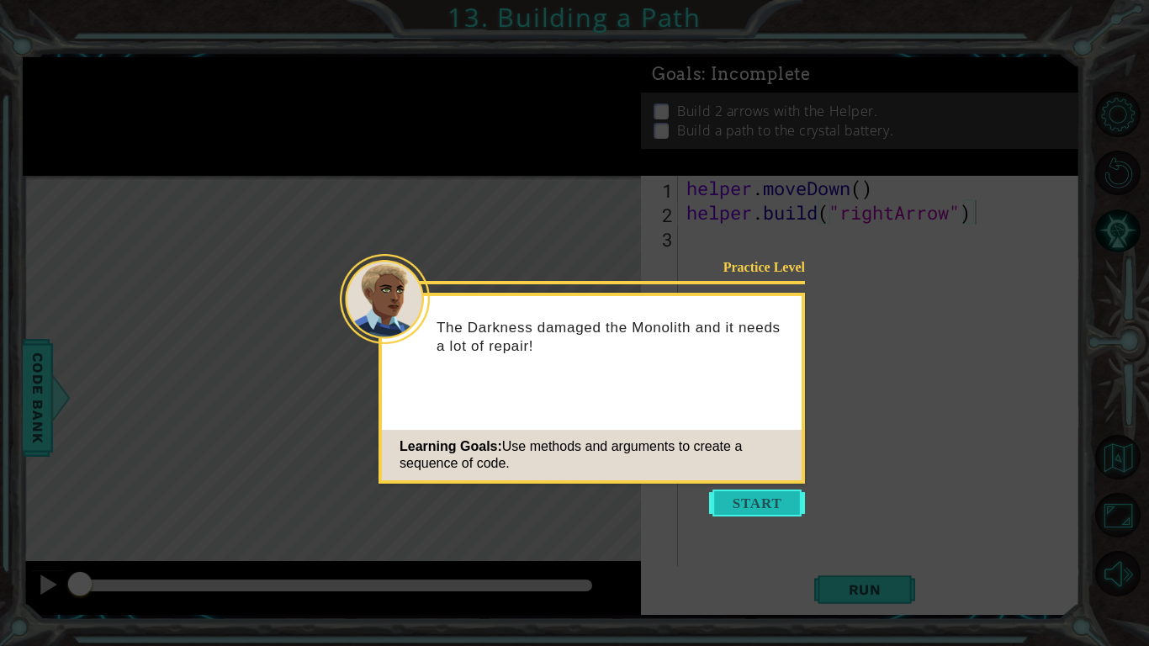
click at [795, 497] on button "Start" at bounding box center [757, 502] width 96 height 27
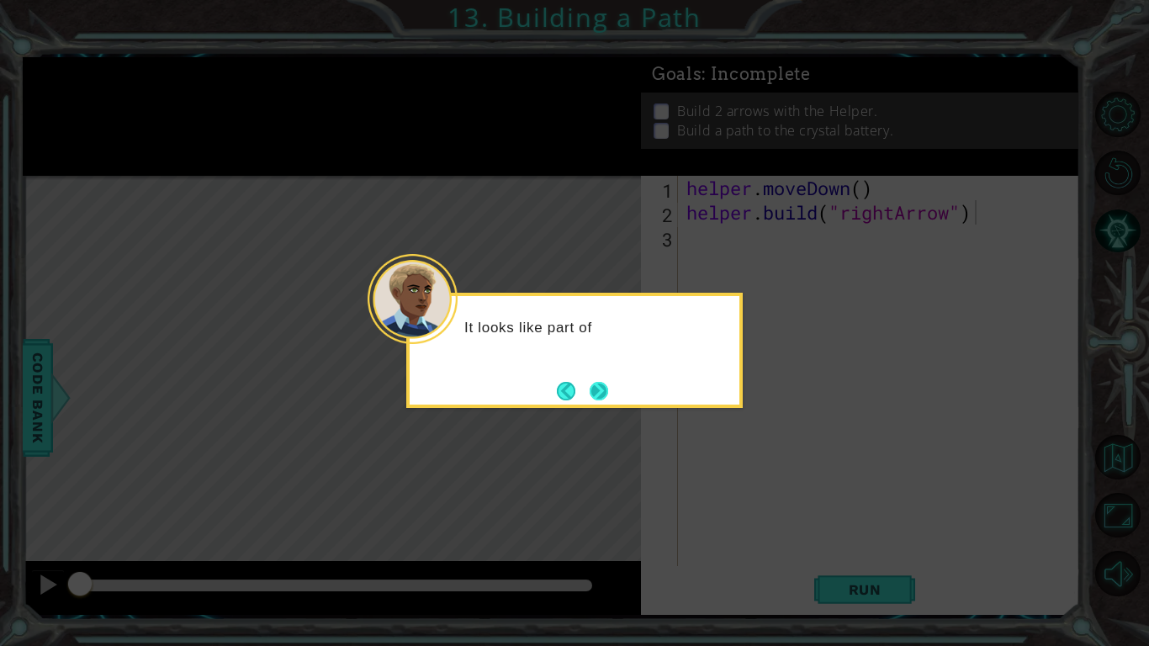
click at [605, 382] on button "Next" at bounding box center [598, 390] width 23 height 23
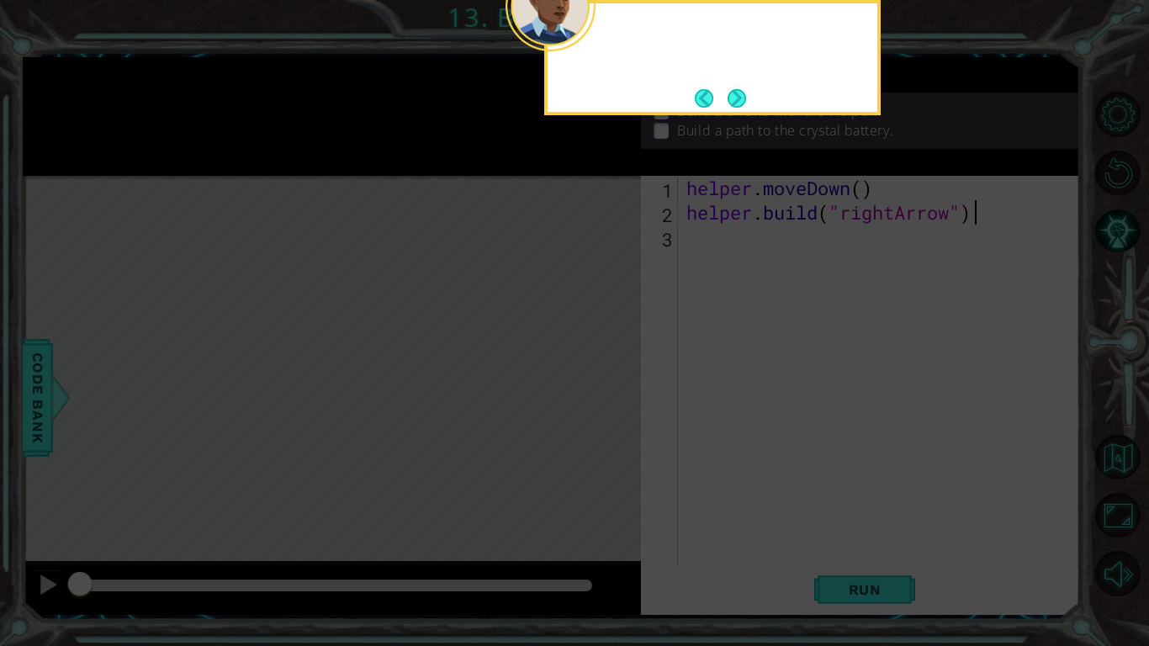
click at [605, 382] on icon at bounding box center [574, 104] width 1149 height 1083
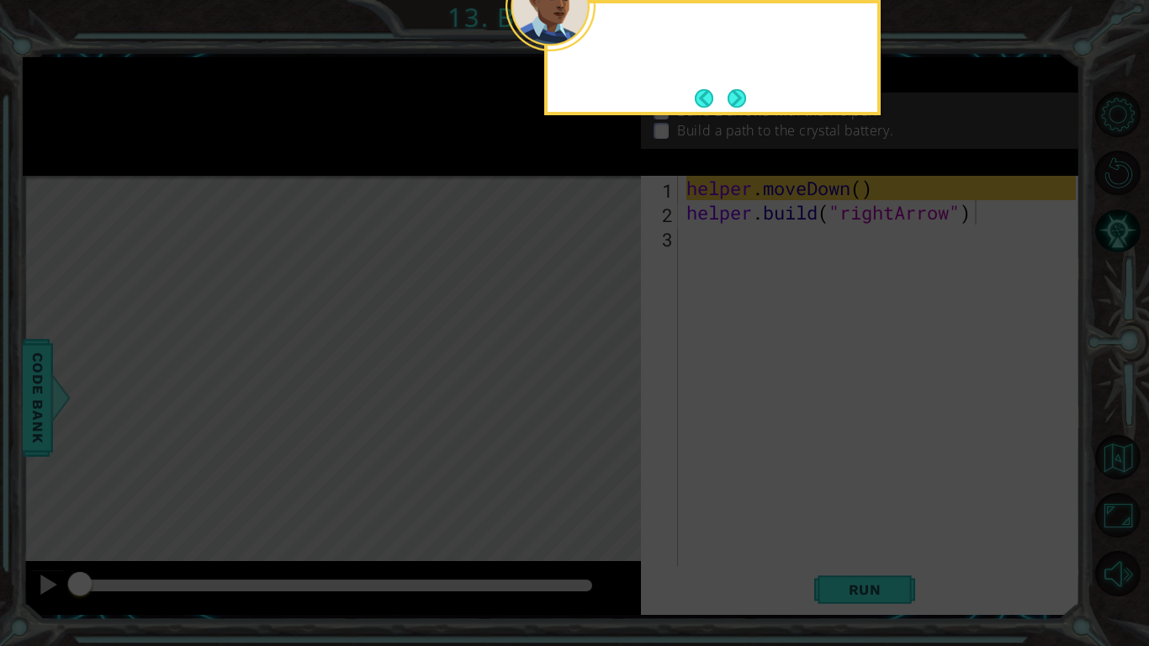
click at [605, 382] on icon at bounding box center [574, 104] width 1149 height 1083
click at [736, 95] on button "Next" at bounding box center [736, 98] width 29 height 29
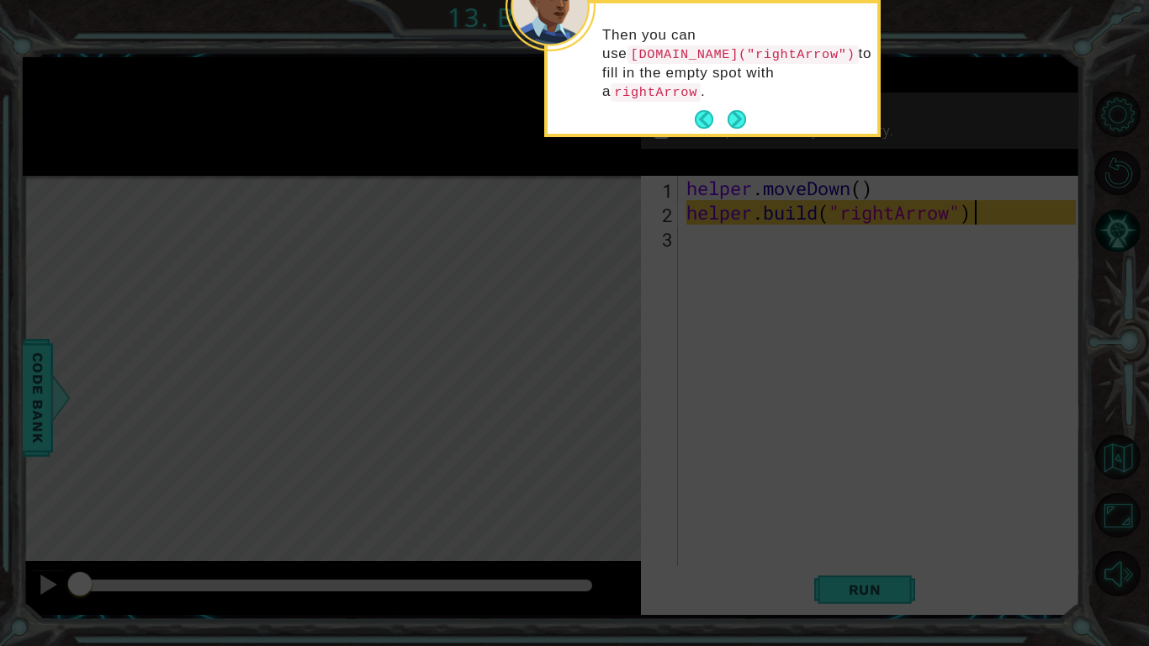
click at [736, 107] on button "Next" at bounding box center [737, 120] width 26 height 26
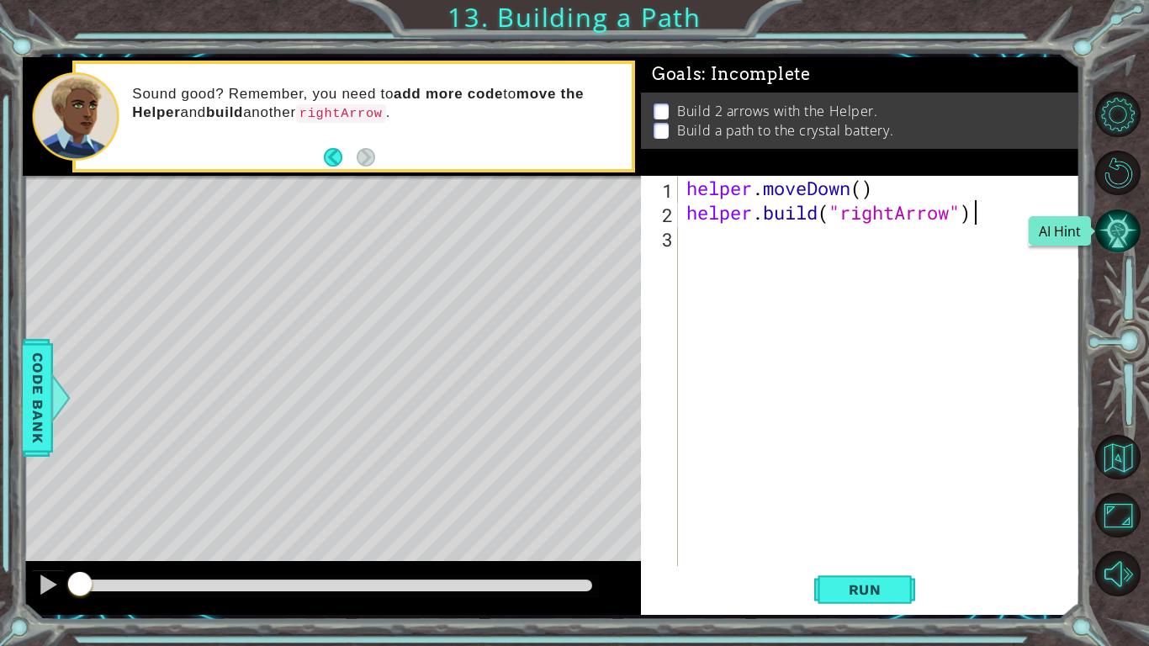
click at [1124, 225] on button "AI Hint" at bounding box center [1117, 231] width 45 height 45
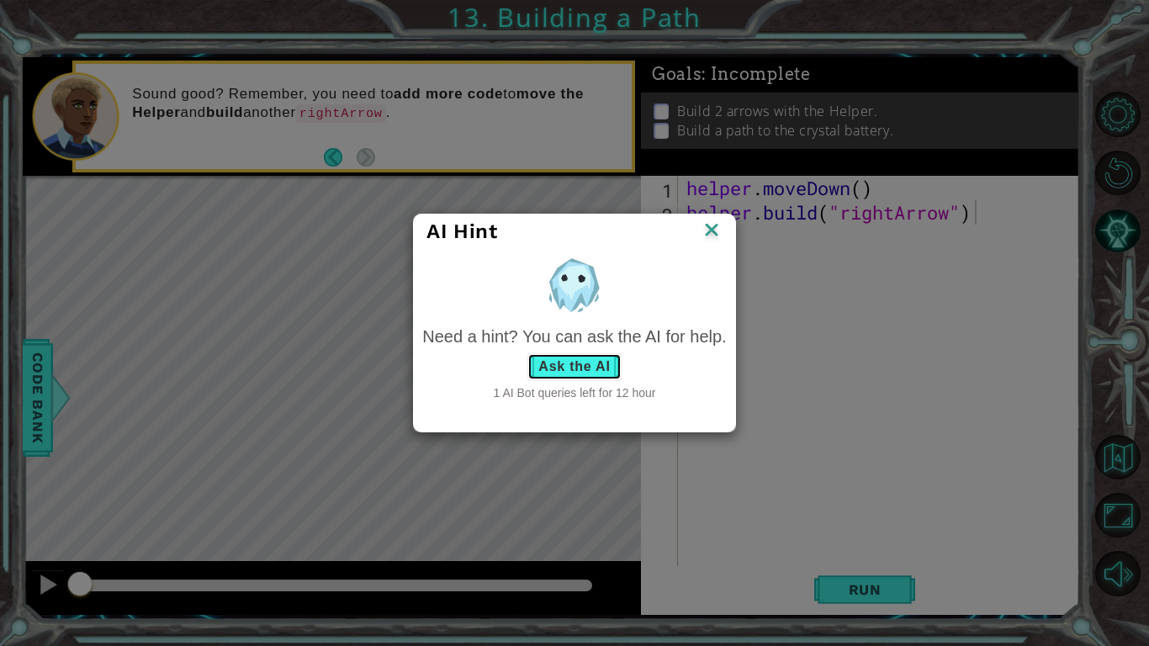
click at [590, 360] on button "Ask the AI" at bounding box center [573, 366] width 93 height 27
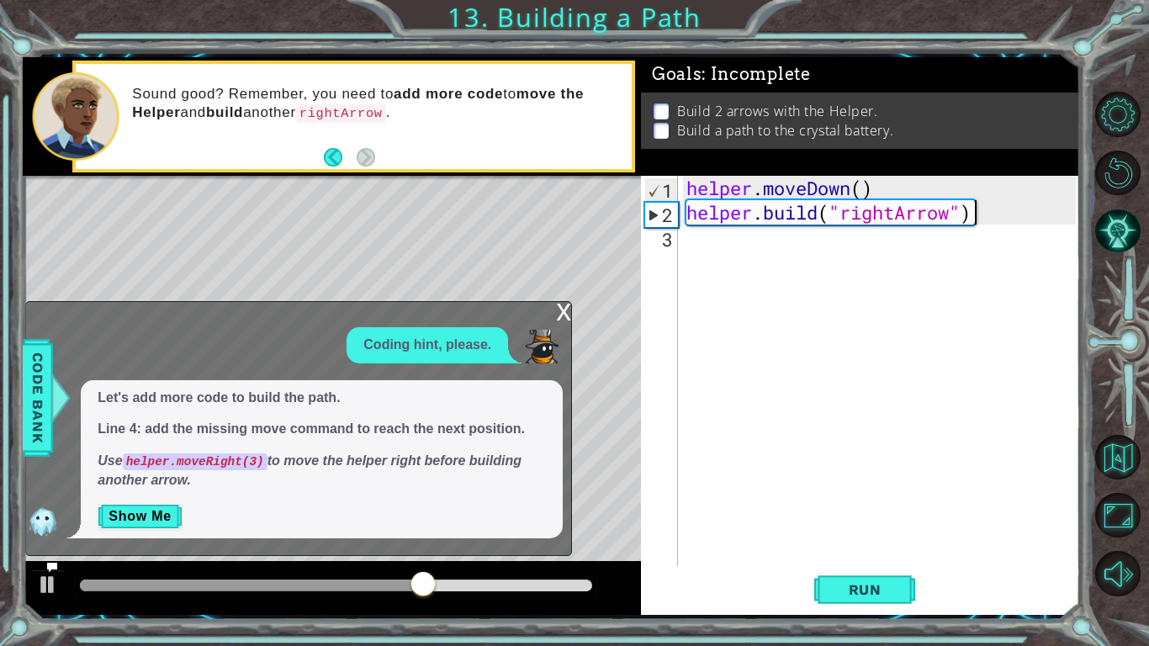
click at [561, 302] on div "x" at bounding box center [563, 310] width 15 height 17
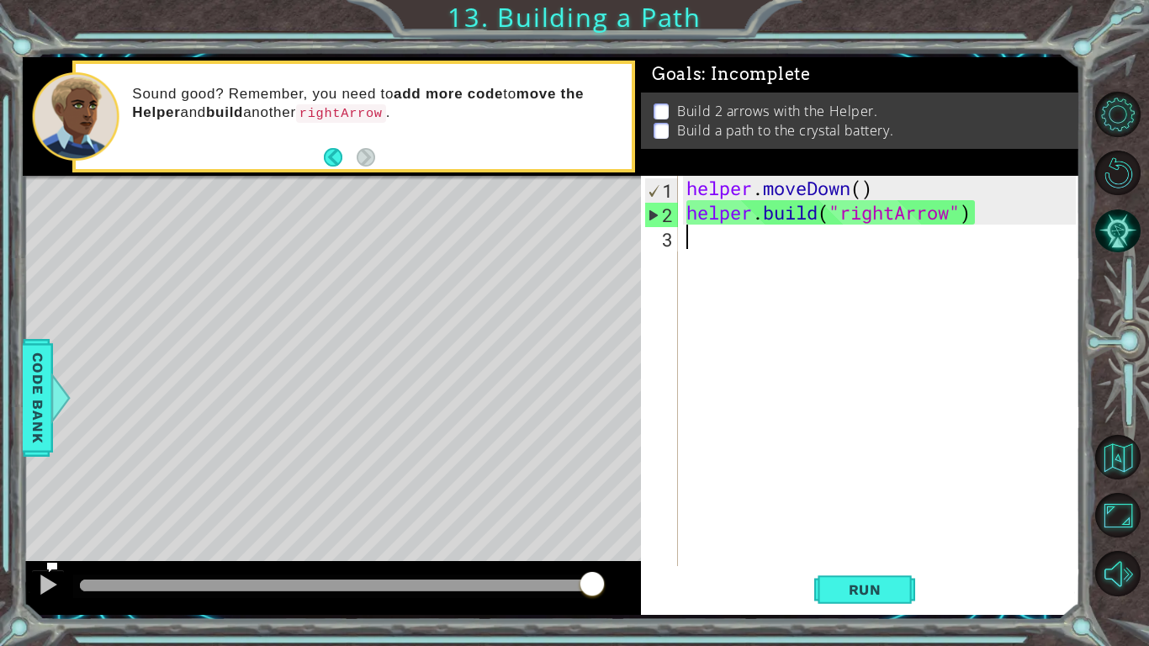
click at [762, 234] on div "helper . moveDown ( ) helper . build ( "rightArrow" )" at bounding box center [883, 395] width 401 height 439
click at [852, 594] on span "Run" at bounding box center [865, 589] width 66 height 17
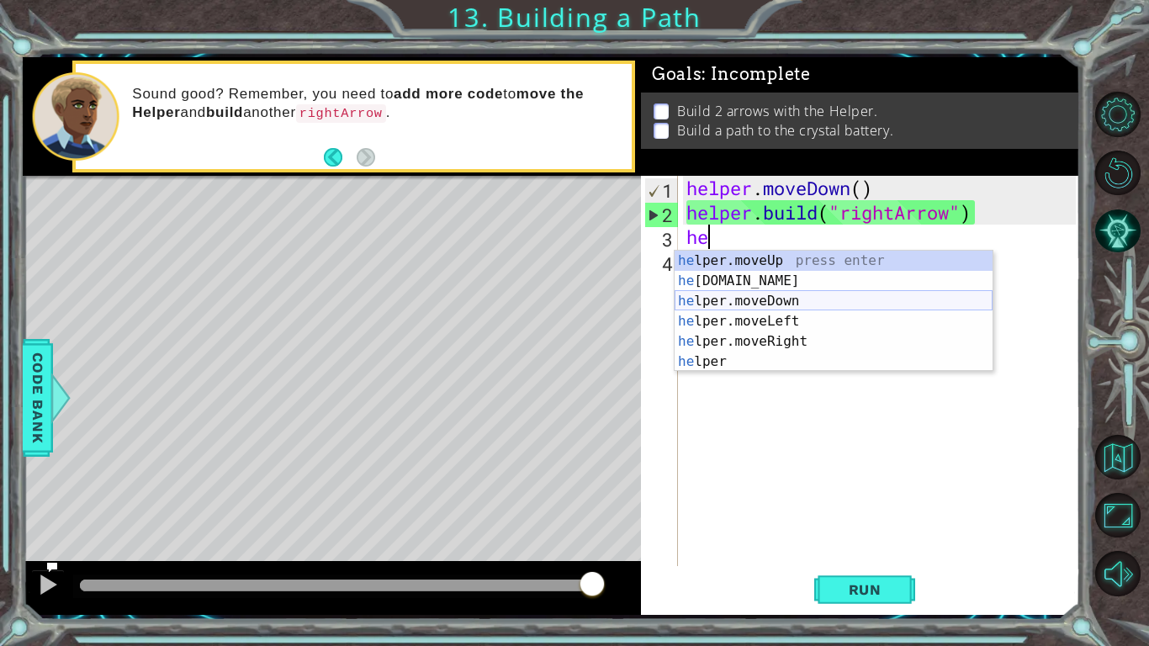
click at [830, 307] on div "he lper.moveUp press enter he [DOMAIN_NAME] press enter he lper.moveDown press …" at bounding box center [833, 331] width 318 height 161
type textarea "helper.moveDown(1)"
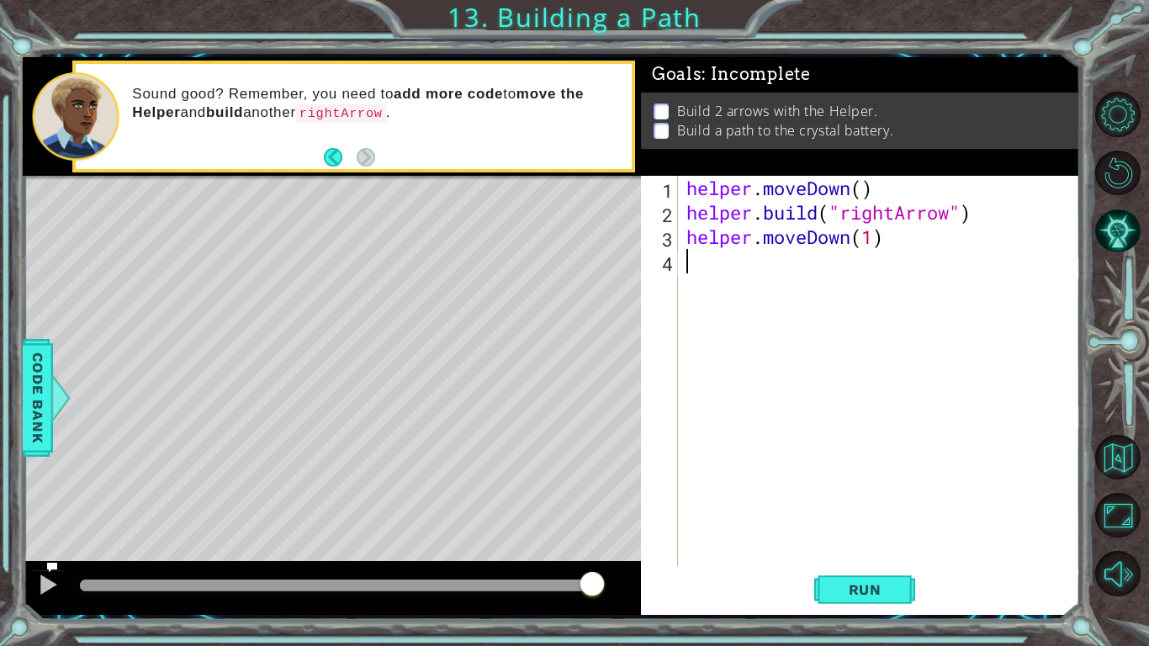
click at [801, 283] on div "helper . moveDown ( ) helper . build ( "rightArrow" ) helper . moveDown ( 1 )" at bounding box center [883, 395] width 401 height 439
